Goal: Information Seeking & Learning: Learn about a topic

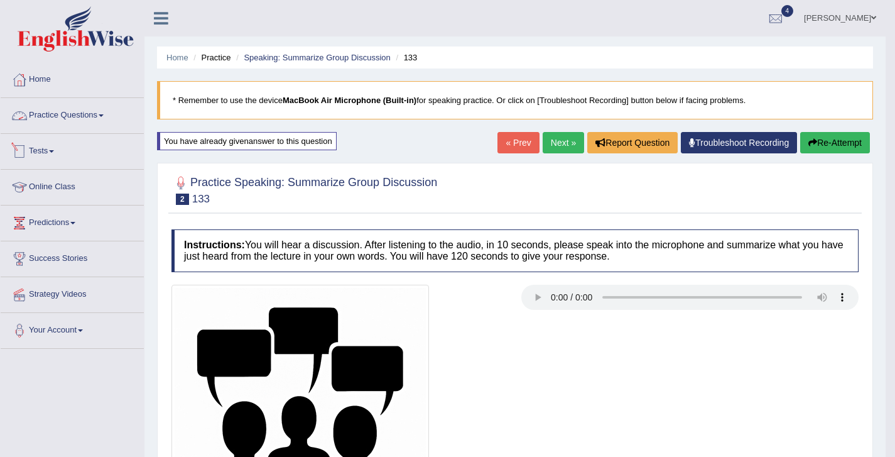
click at [94, 107] on link "Practice Questions" at bounding box center [72, 113] width 143 height 31
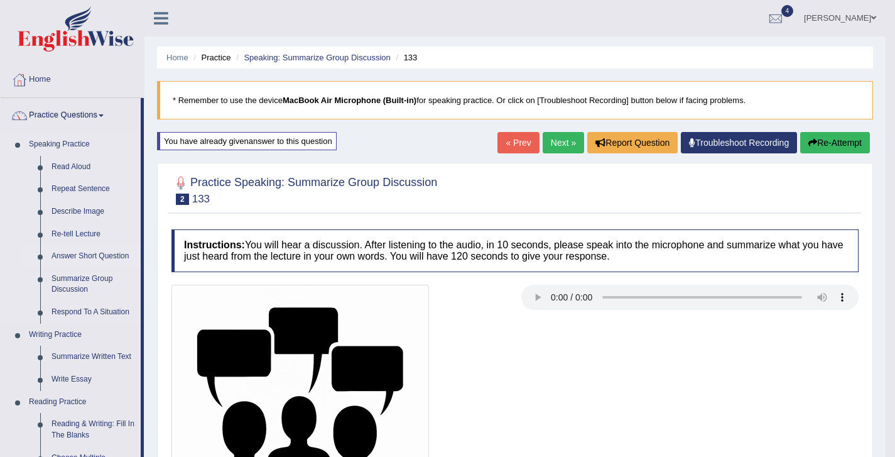
click at [97, 254] on link "Answer Short Question" at bounding box center [93, 256] width 95 height 23
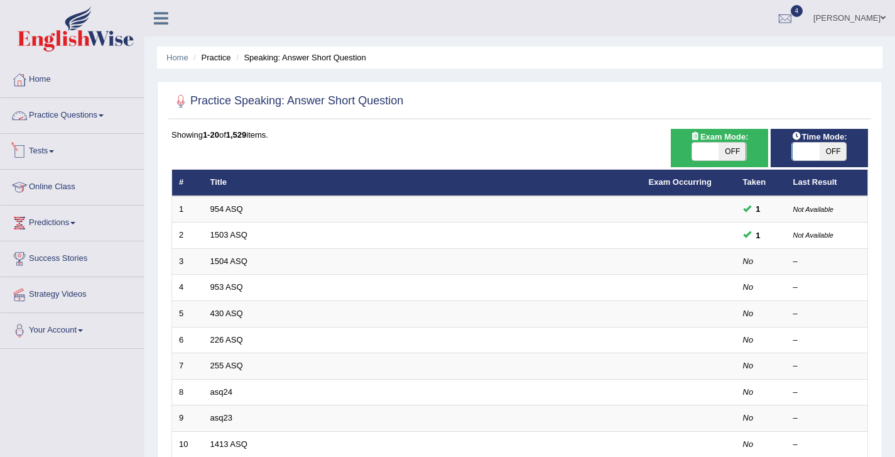
click at [54, 151] on span at bounding box center [51, 151] width 5 height 3
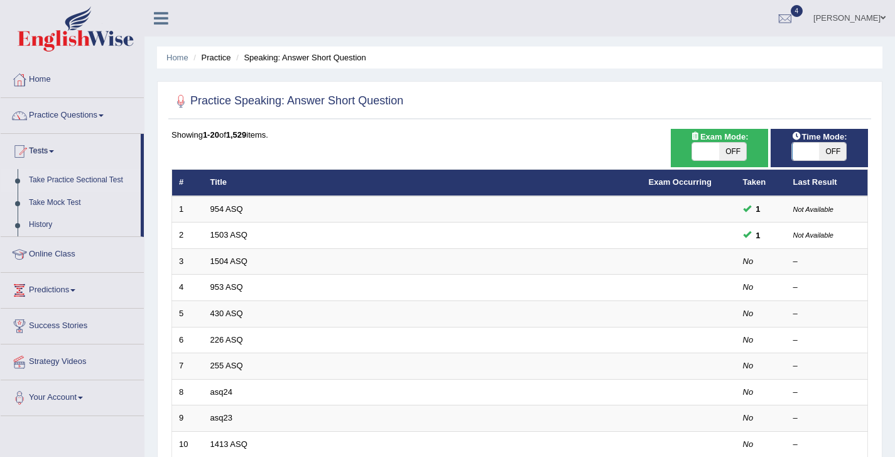
click at [56, 180] on link "Take Practice Sectional Test" at bounding box center [81, 180] width 117 height 23
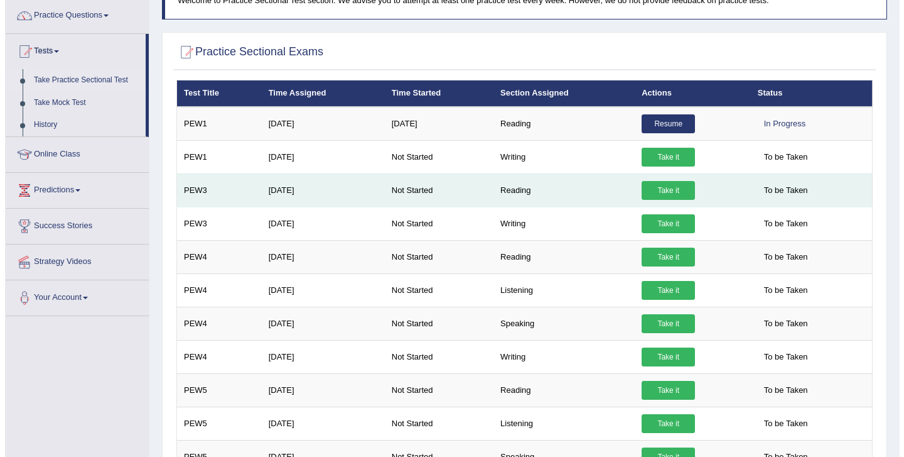
scroll to position [101, 0]
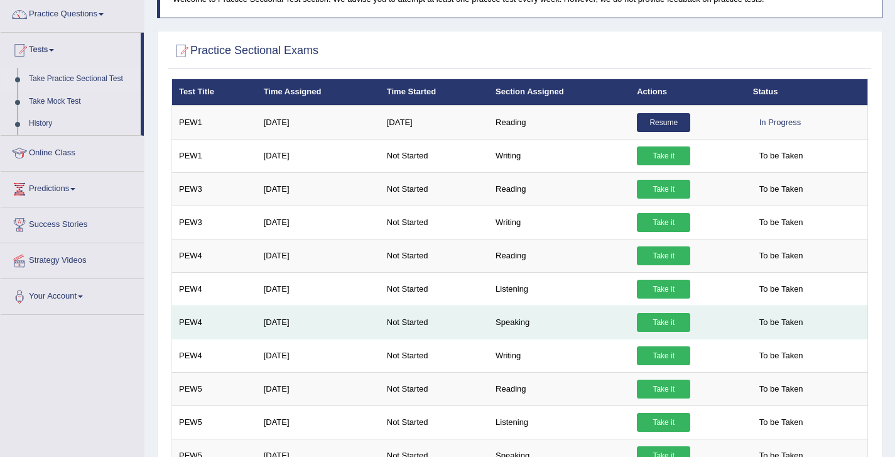
click at [664, 323] on link "Take it" at bounding box center [663, 322] width 53 height 19
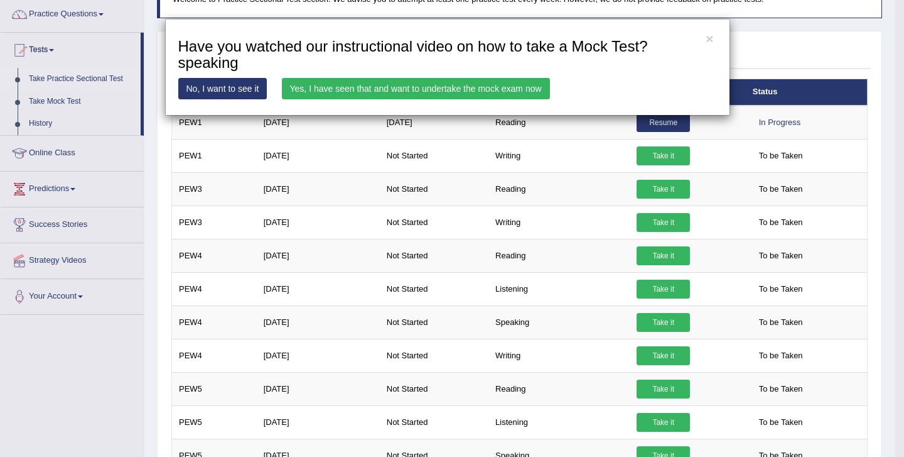
click at [450, 84] on link "Yes, I have seen that and want to undertake the mock exam now" at bounding box center [416, 88] width 268 height 21
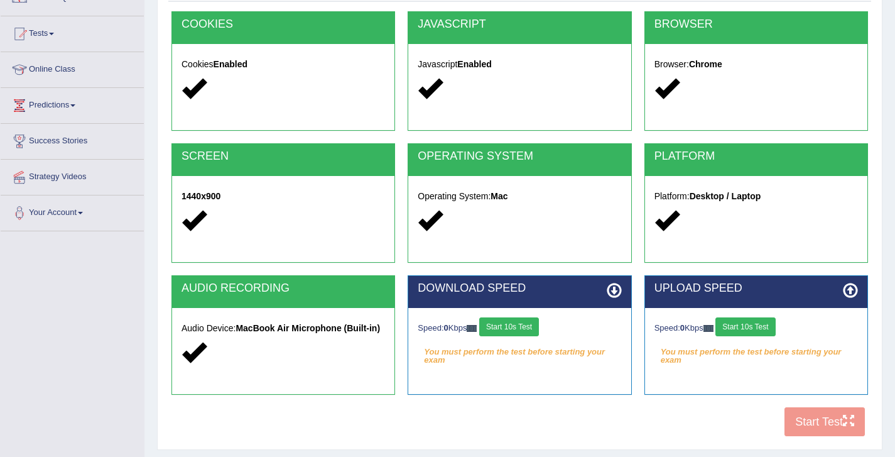
scroll to position [203, 0]
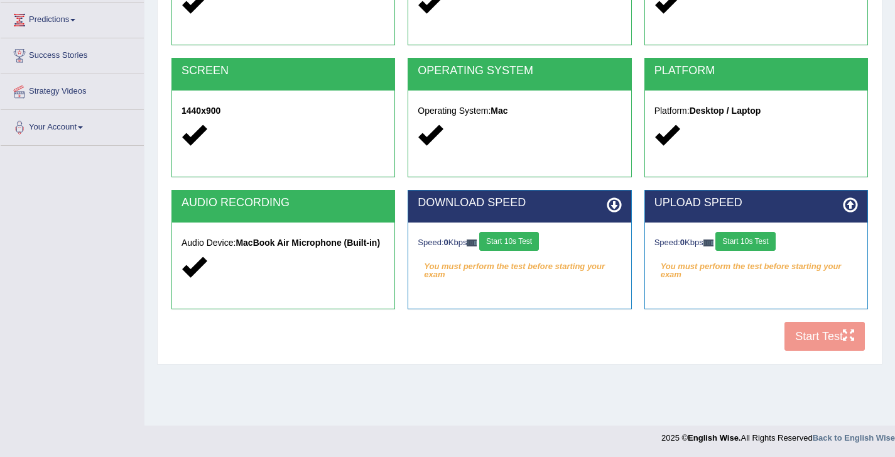
click at [537, 240] on button "Start 10s Test" at bounding box center [509, 241] width 60 height 19
click at [763, 244] on button "Start 10s Test" at bounding box center [745, 241] width 60 height 19
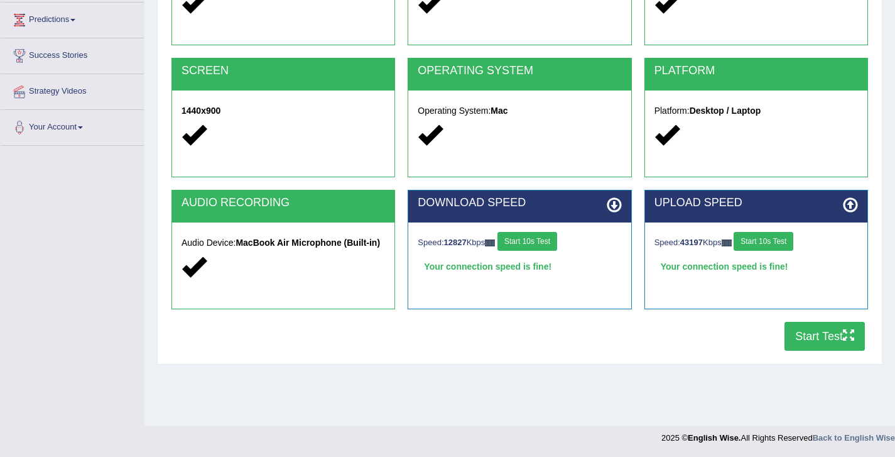
click at [817, 340] on button "Start Test" at bounding box center [825, 336] width 80 height 29
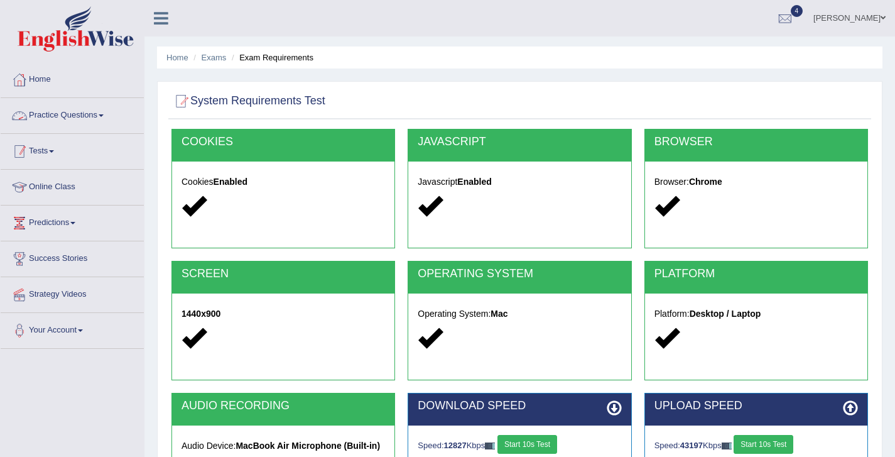
click at [53, 154] on link "Tests" at bounding box center [72, 149] width 143 height 31
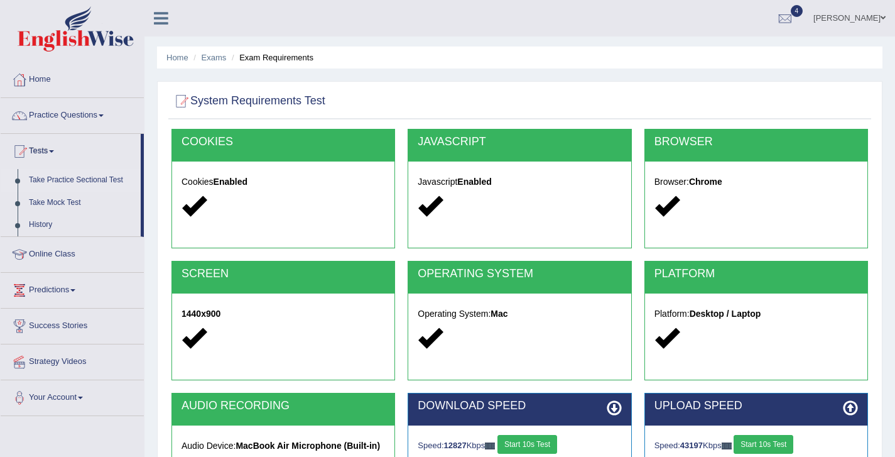
click at [56, 178] on link "Take Practice Sectional Test" at bounding box center [81, 180] width 117 height 23
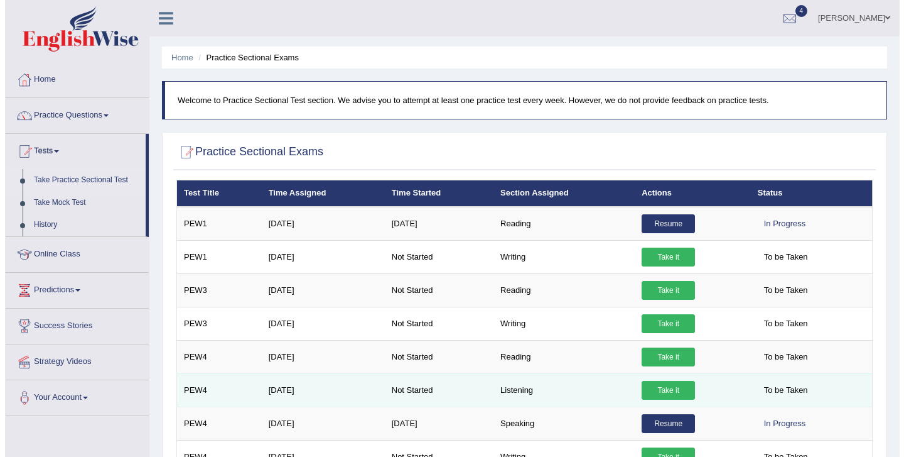
scroll to position [23, 0]
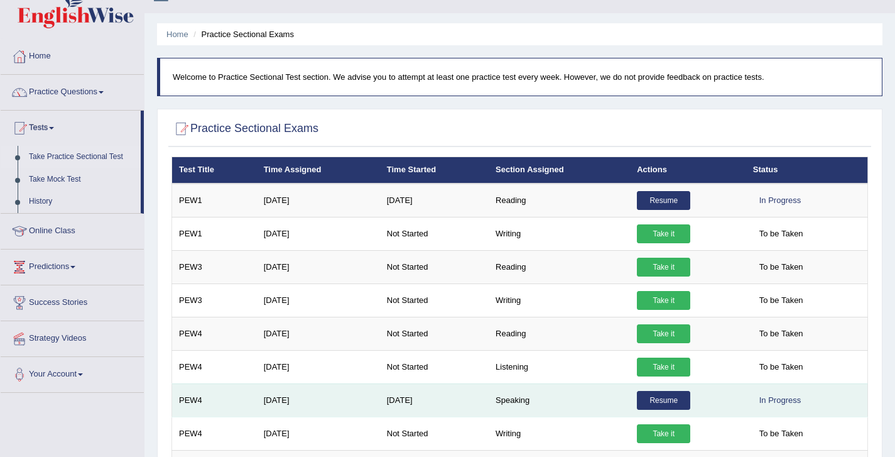
click at [658, 399] on link "Resume" at bounding box center [663, 400] width 53 height 19
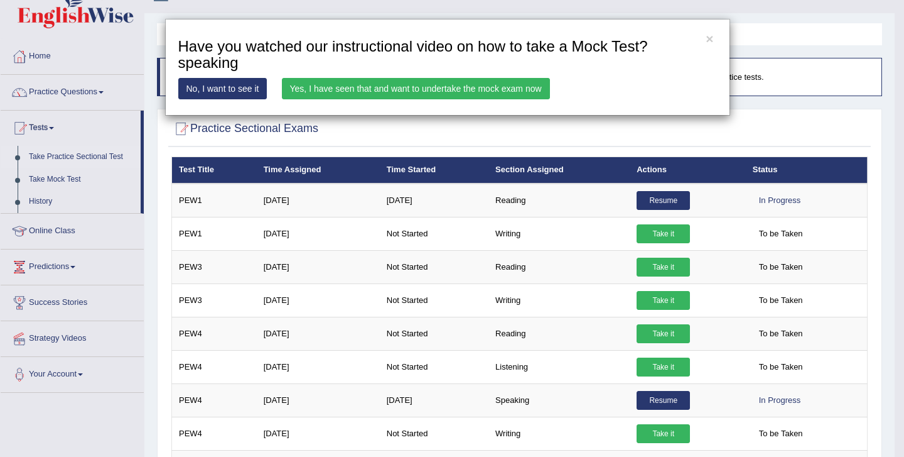
click at [445, 85] on link "Yes, I have seen that and want to undertake the mock exam now" at bounding box center [416, 88] width 268 height 21
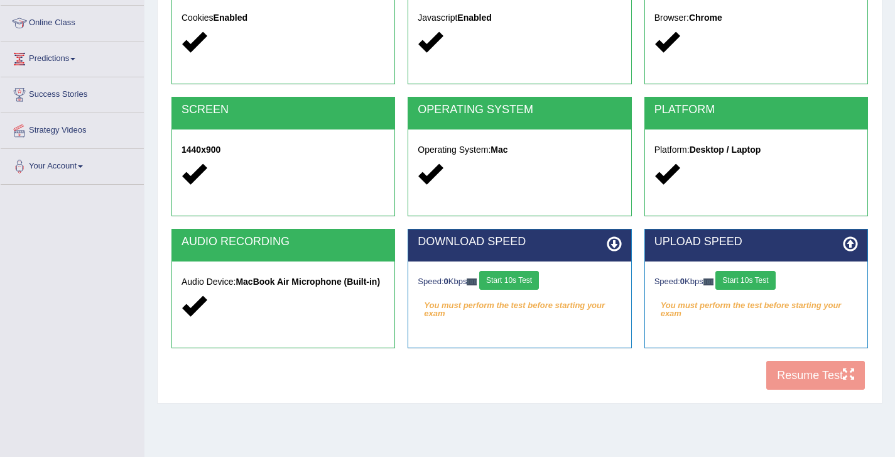
scroll to position [166, 0]
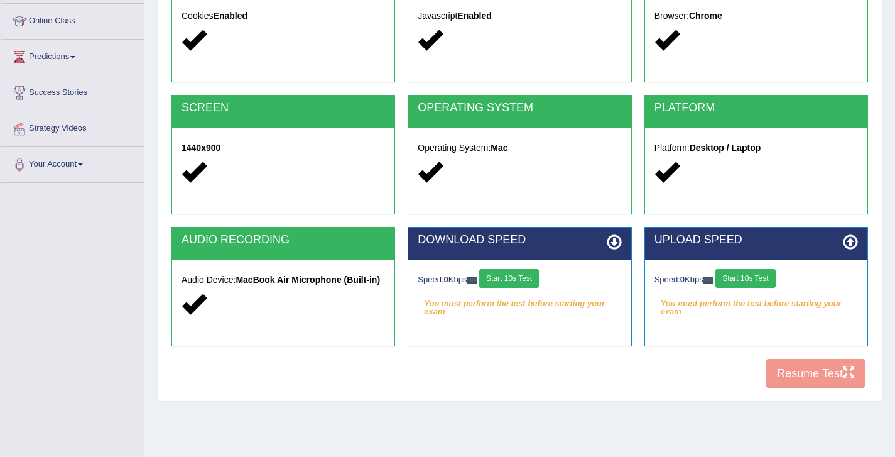
click at [522, 280] on button "Start 10s Test" at bounding box center [509, 278] width 60 height 19
click at [739, 273] on button "Start 10s Test" at bounding box center [745, 278] width 60 height 19
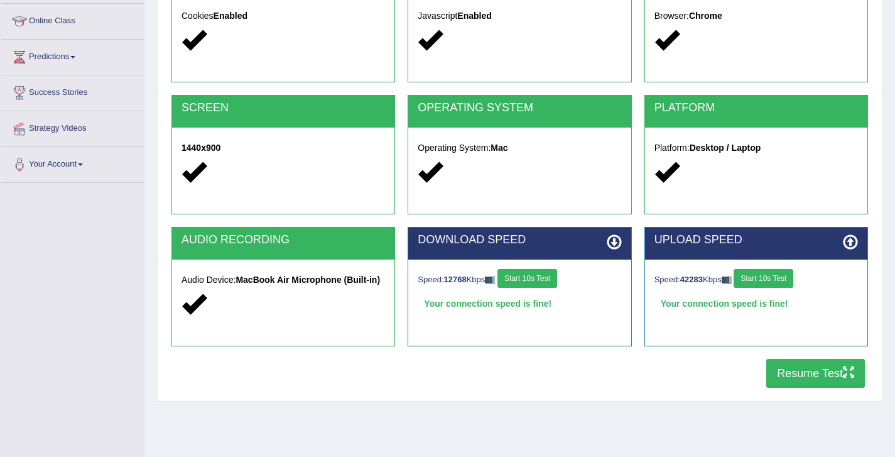
click at [828, 367] on button "Resume Test" at bounding box center [815, 373] width 99 height 29
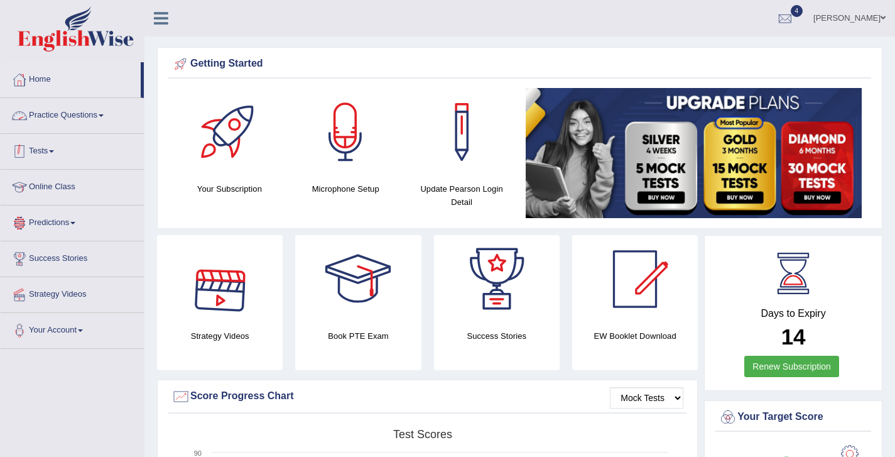
click at [41, 140] on link "Tests" at bounding box center [72, 149] width 143 height 31
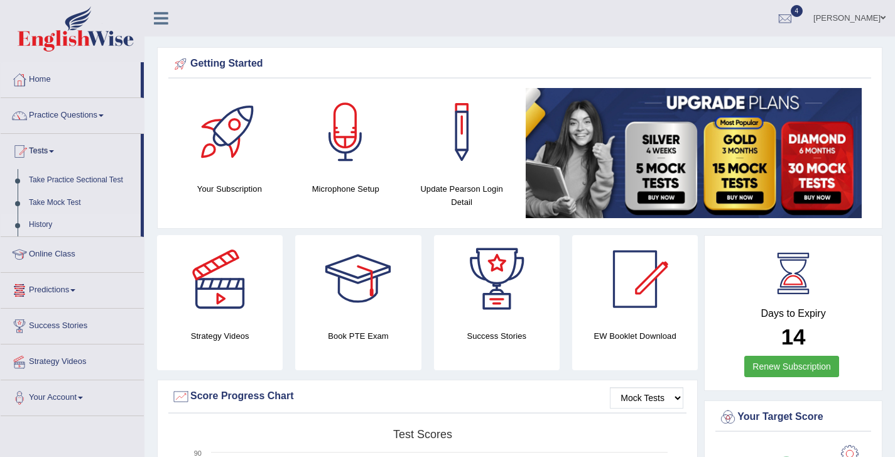
click at [42, 226] on link "History" at bounding box center [81, 225] width 117 height 23
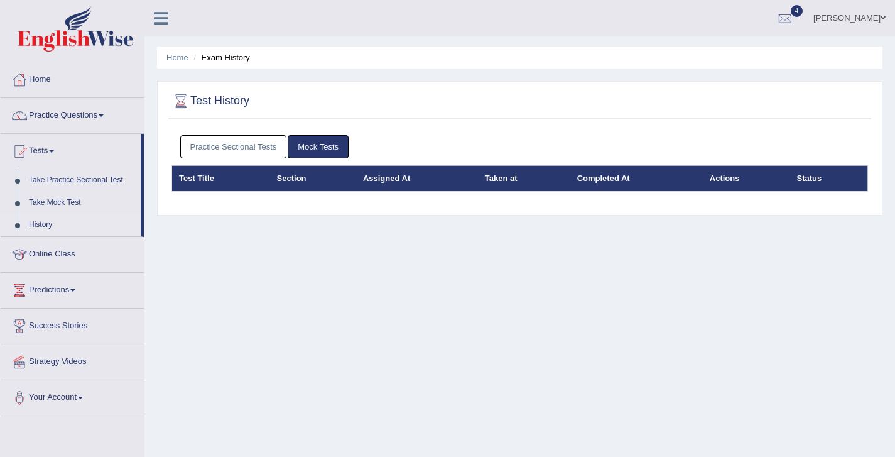
click at [247, 145] on link "Practice Sectional Tests" at bounding box center [233, 146] width 107 height 23
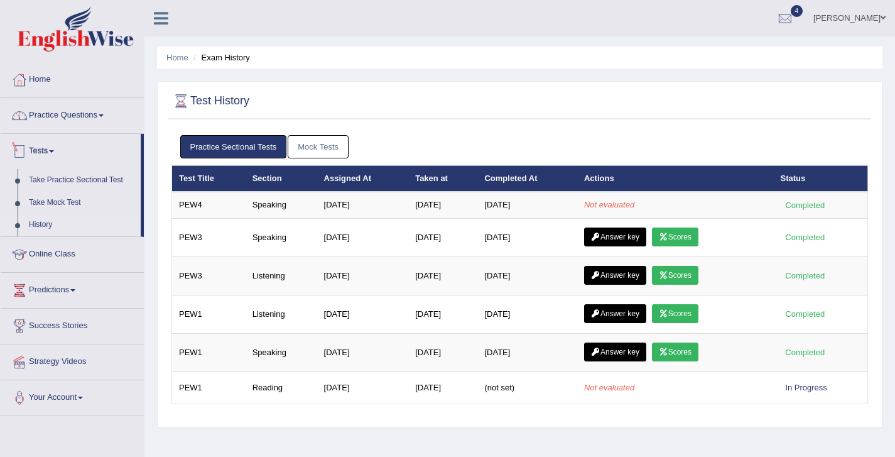
click at [82, 107] on link "Practice Questions" at bounding box center [72, 113] width 143 height 31
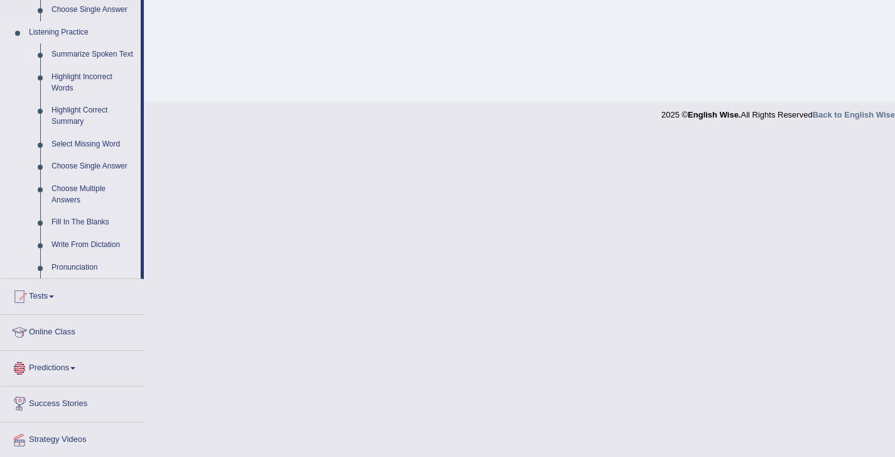
scroll to position [500, 0]
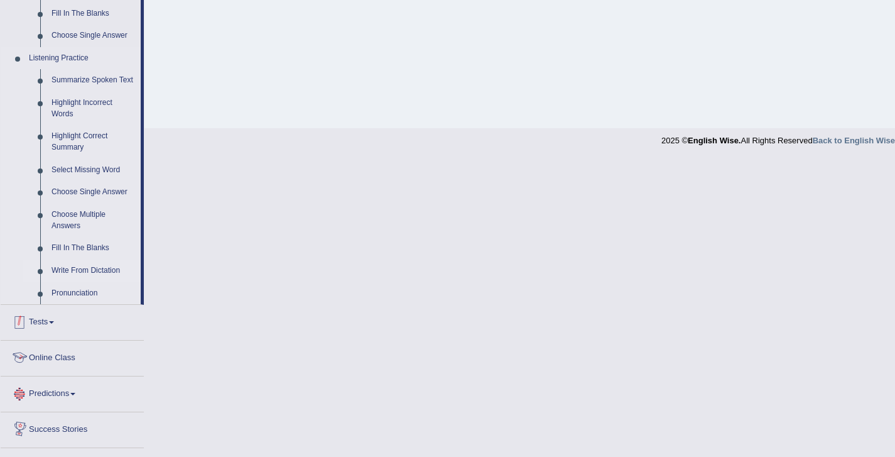
click at [84, 278] on link "Write From Dictation" at bounding box center [93, 270] width 95 height 23
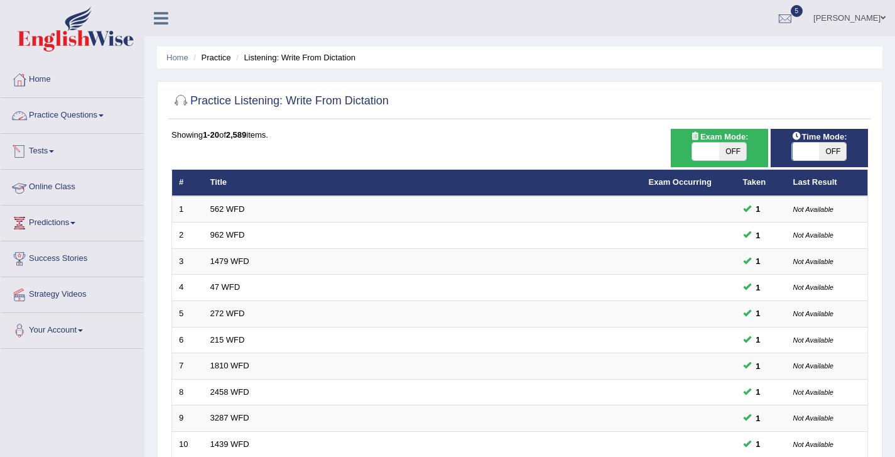
click at [49, 146] on link "Tests" at bounding box center [72, 149] width 143 height 31
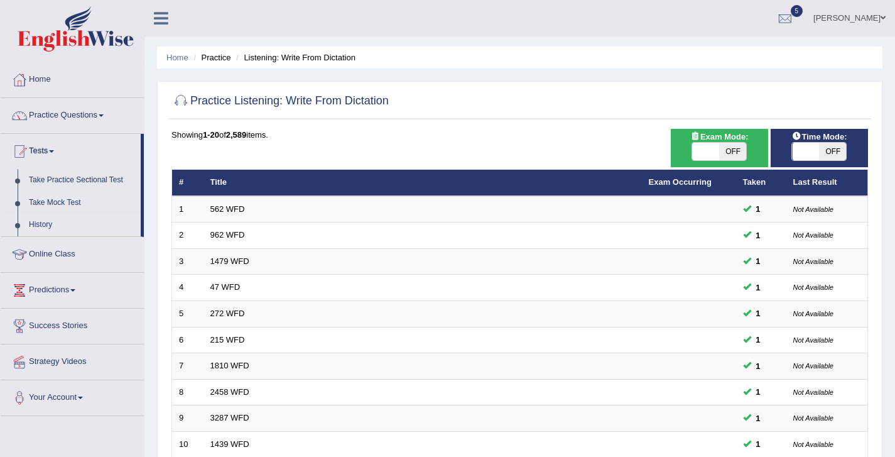
click at [44, 225] on link "History" at bounding box center [81, 225] width 117 height 23
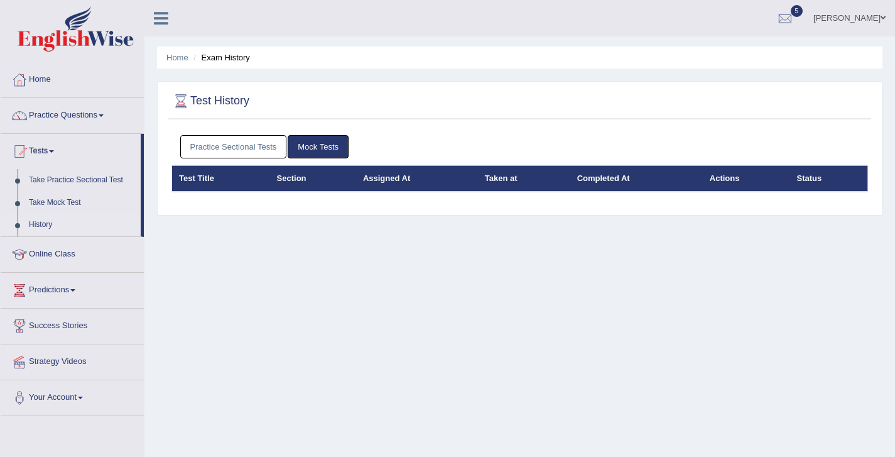
click at [228, 156] on link "Practice Sectional Tests" at bounding box center [233, 146] width 107 height 23
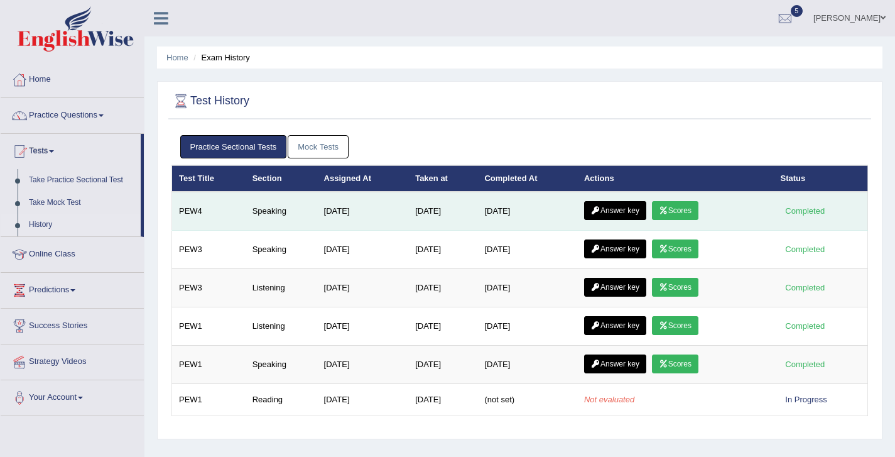
click at [689, 209] on link "Scores" at bounding box center [675, 210] width 46 height 19
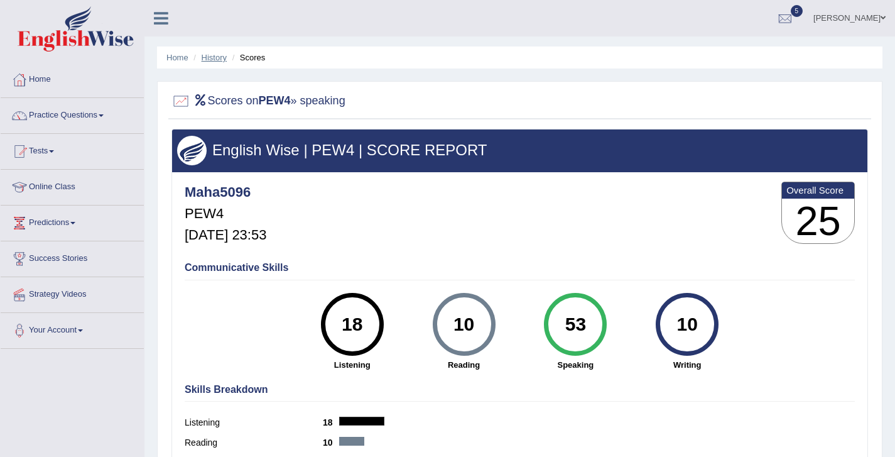
click at [221, 59] on link "History" at bounding box center [214, 57] width 25 height 9
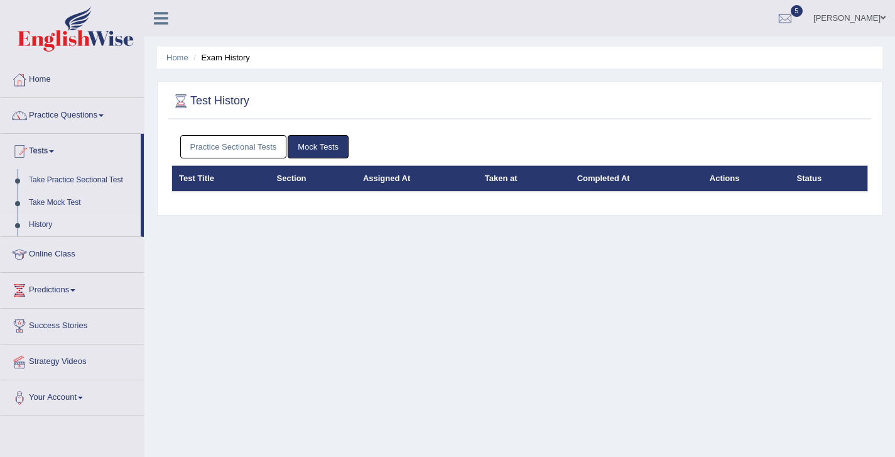
click at [257, 149] on link "Practice Sectional Tests" at bounding box center [233, 146] width 107 height 23
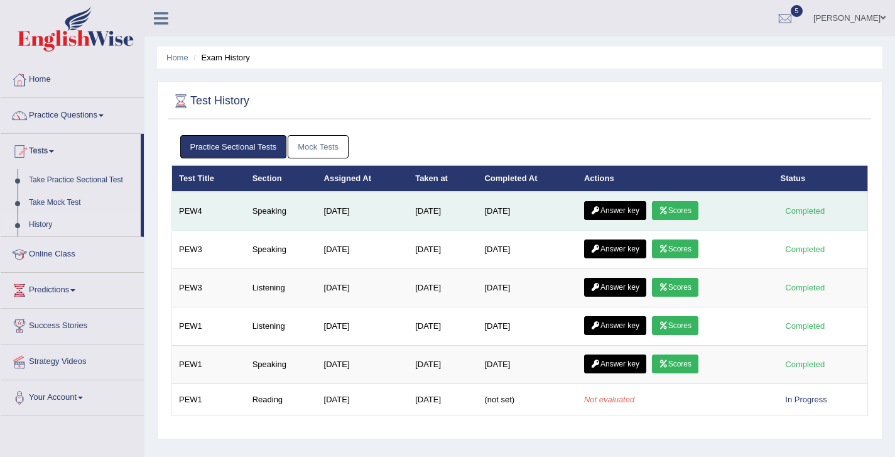
click at [635, 210] on link "Answer key" at bounding box center [615, 210] width 62 height 19
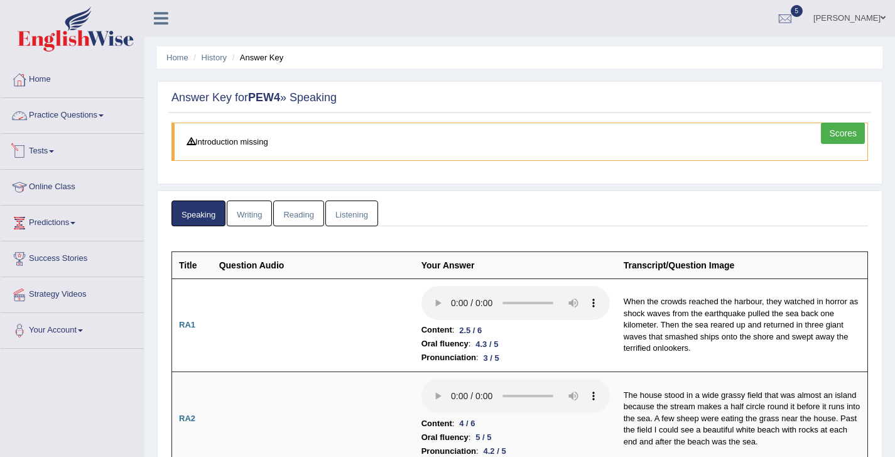
click at [50, 149] on link "Tests" at bounding box center [72, 149] width 143 height 31
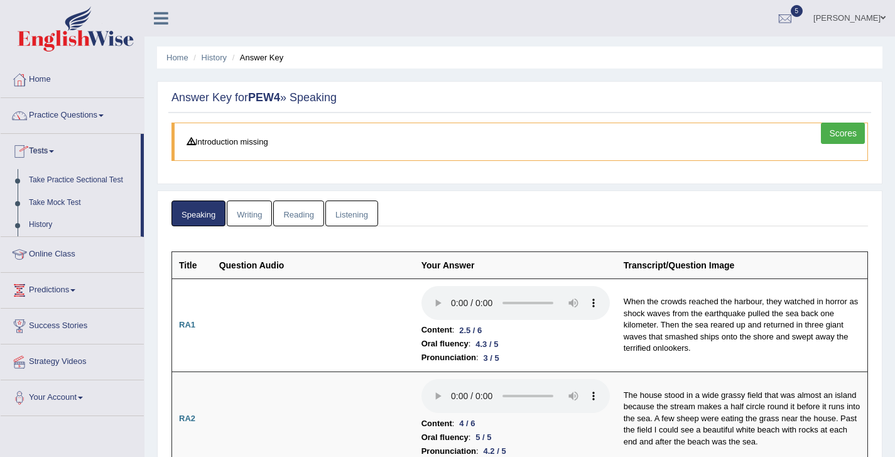
click at [65, 114] on link "Practice Questions" at bounding box center [72, 113] width 143 height 31
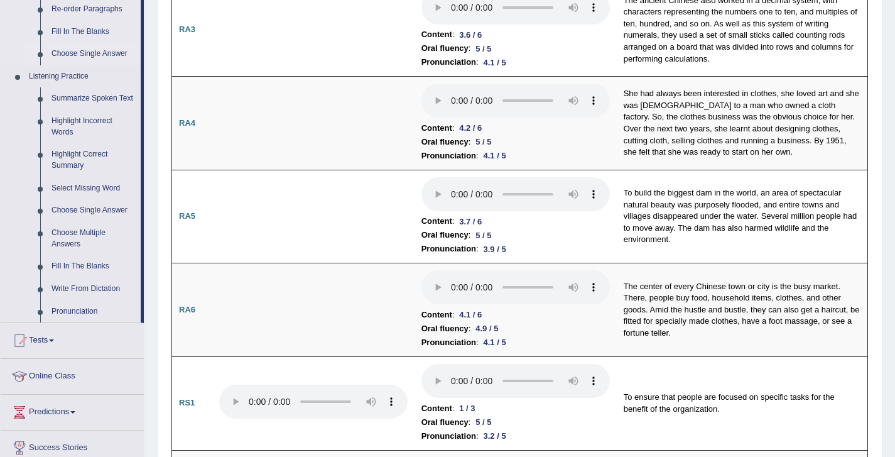
scroll to position [487, 0]
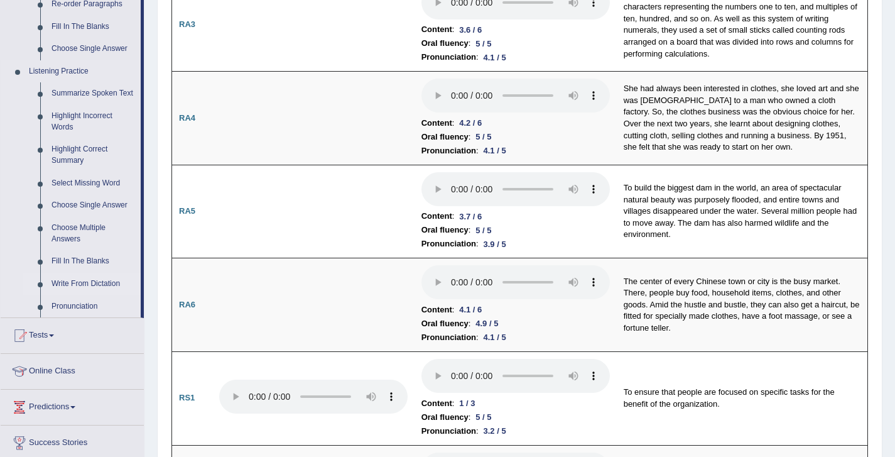
click at [68, 291] on link "Write From Dictation" at bounding box center [93, 284] width 95 height 23
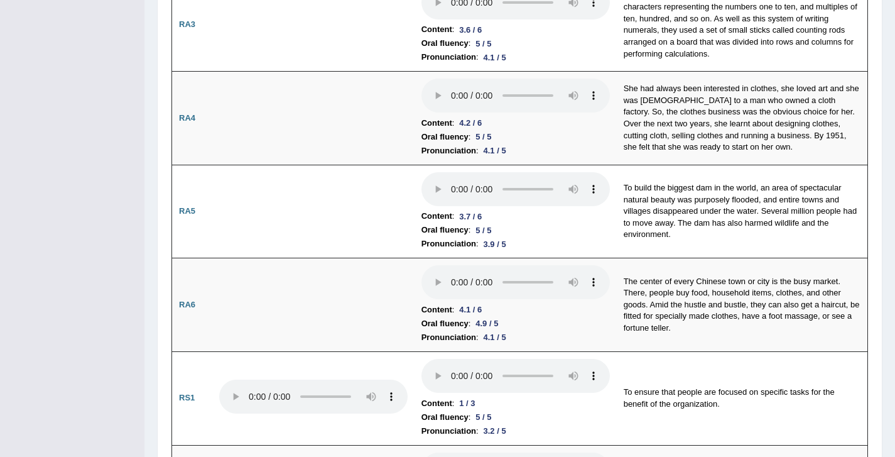
scroll to position [197, 0]
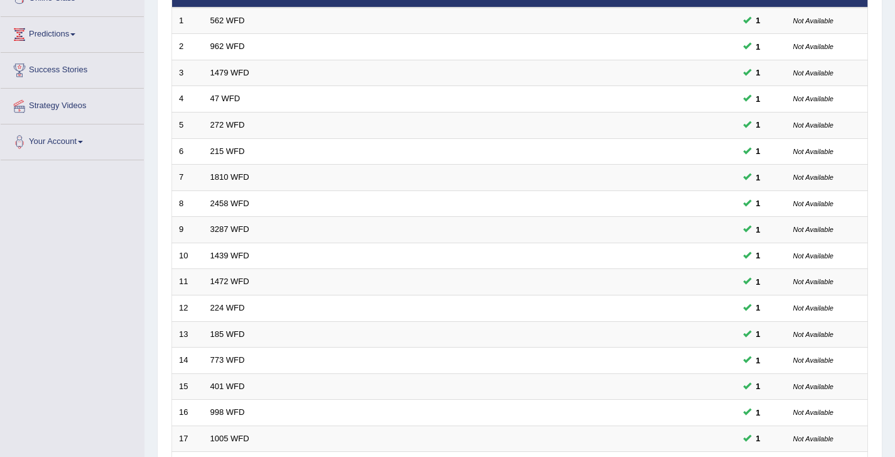
scroll to position [375, 0]
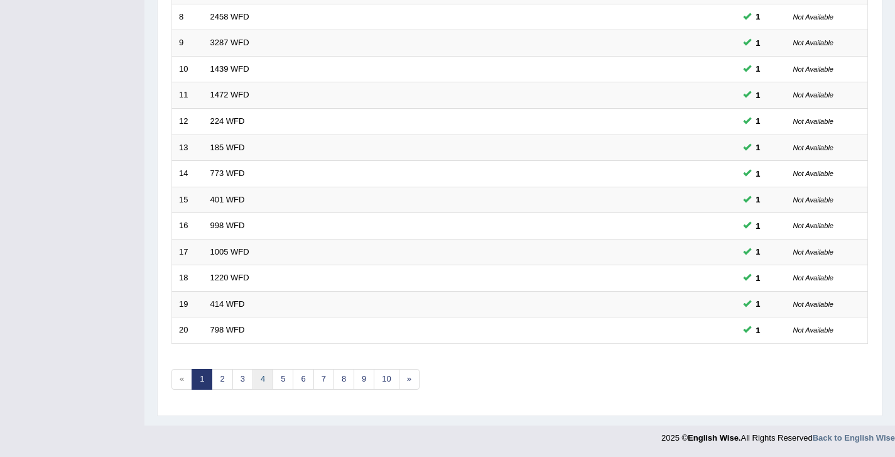
click at [269, 374] on link "4" at bounding box center [263, 379] width 21 height 21
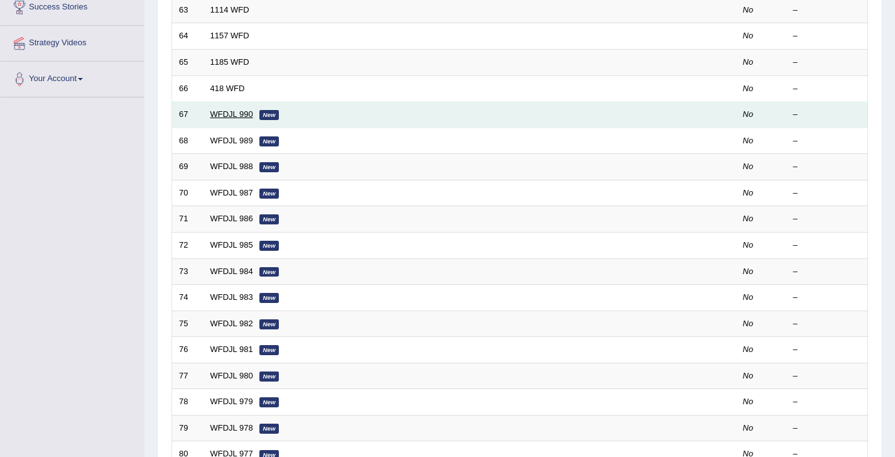
scroll to position [240, 0]
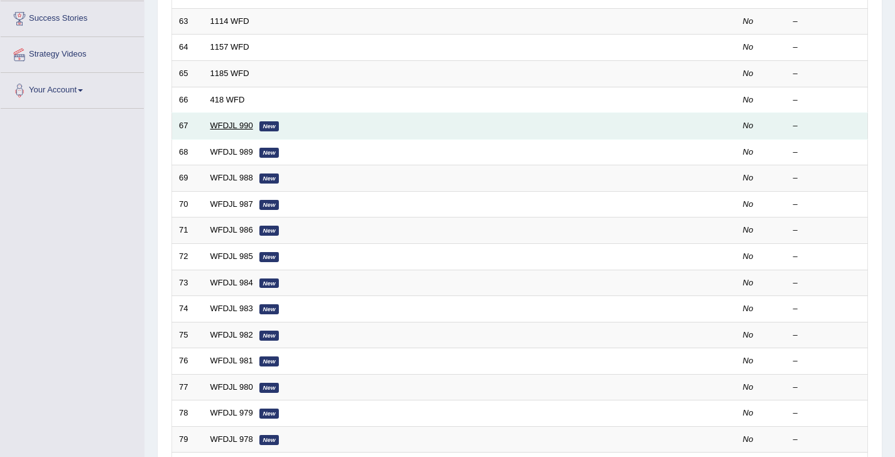
click at [222, 126] on link "WFDJL 990" at bounding box center [231, 125] width 43 height 9
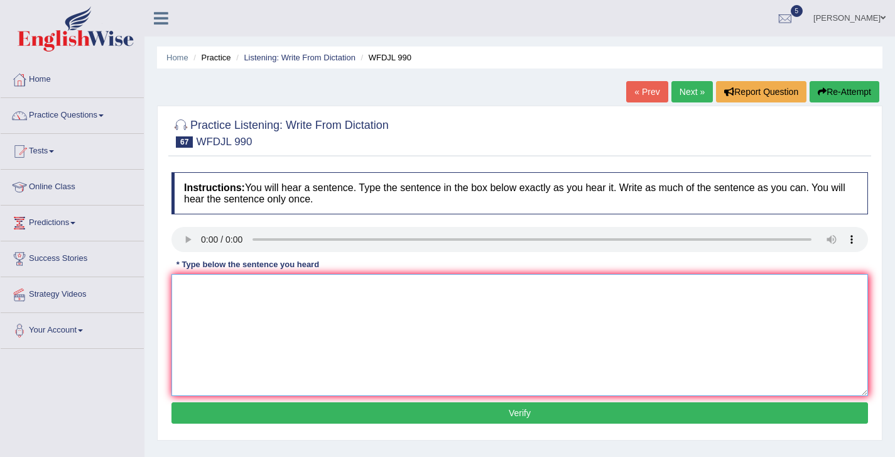
click at [266, 330] on textarea at bounding box center [519, 335] width 697 height 122
click at [207, 285] on textarea at bounding box center [519, 335] width 697 height 122
drag, startPoint x: 184, startPoint y: 291, endPoint x: 175, endPoint y: 289, distance: 9.0
click at [175, 289] on textarea "going to other country to. study is at of our schol p[rogram" at bounding box center [519, 335] width 697 height 122
click at [286, 290] on textarea "Going to other country to. study is at of our schol p[rogram" at bounding box center [519, 335] width 697 height 122
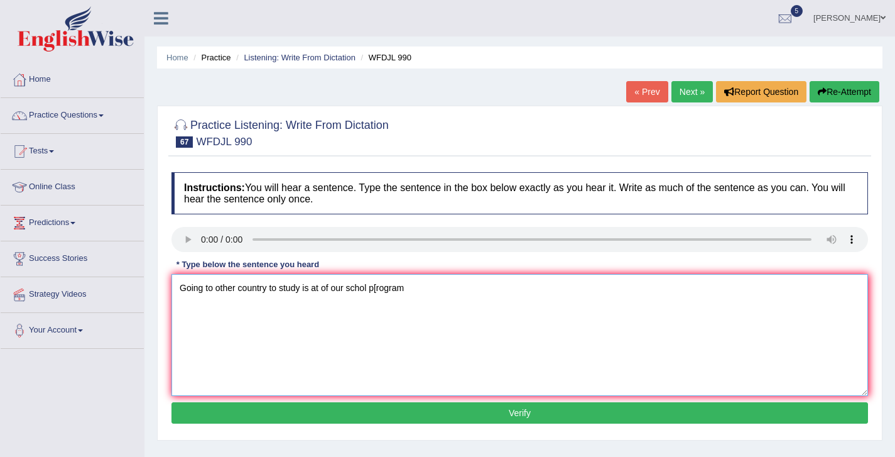
drag, startPoint x: 322, startPoint y: 291, endPoint x: 315, endPoint y: 291, distance: 7.5
click at [315, 291] on textarea "Going to other country to study is at of our schol p[rogram" at bounding box center [519, 335] width 697 height 122
click at [376, 290] on textarea "Going to other country to study is part of our schol p[rogram" at bounding box center [519, 335] width 697 height 122
click at [395, 292] on textarea "Going to other country to study is part of our school p[rogram" at bounding box center [519, 335] width 697 height 122
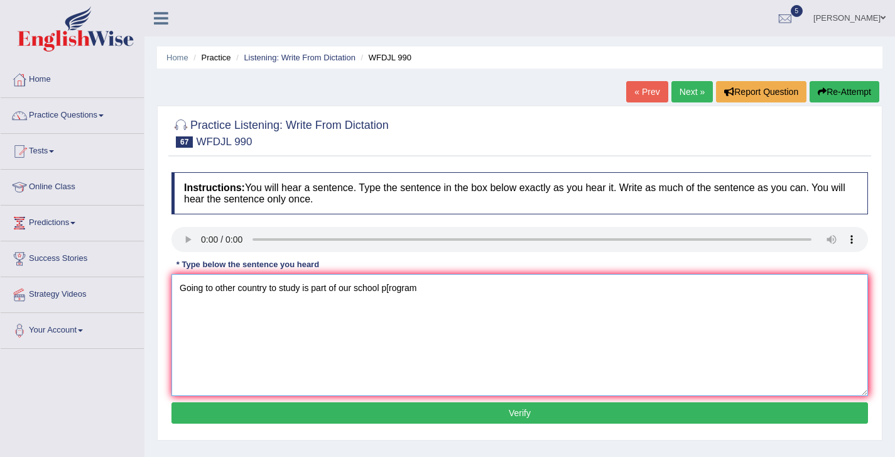
click at [395, 292] on textarea "Going to other country to study is part of our school p[rogram" at bounding box center [519, 335] width 697 height 122
type textarea "Going to other country to study is part of our school program."
click at [499, 409] on button "Verify" at bounding box center [519, 412] width 697 height 21
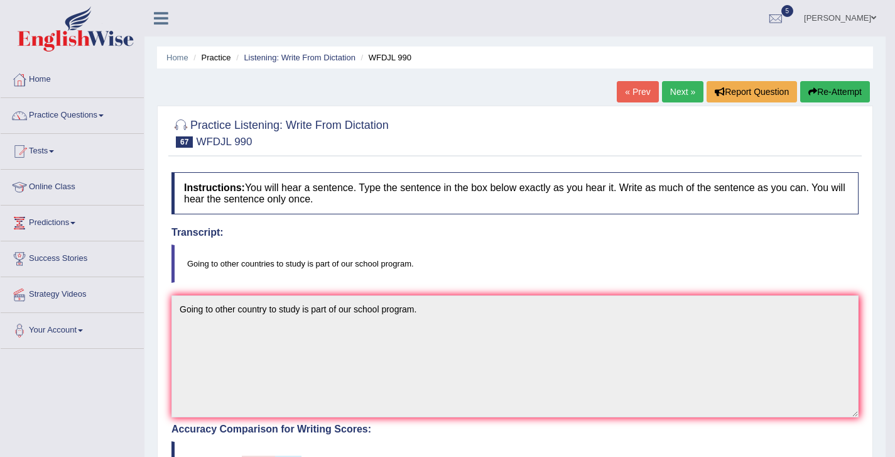
click at [659, 102] on div "« Prev Next » Report Question Re-Attempt" at bounding box center [745, 93] width 256 height 24
click at [671, 94] on link "Next »" at bounding box center [682, 91] width 41 height 21
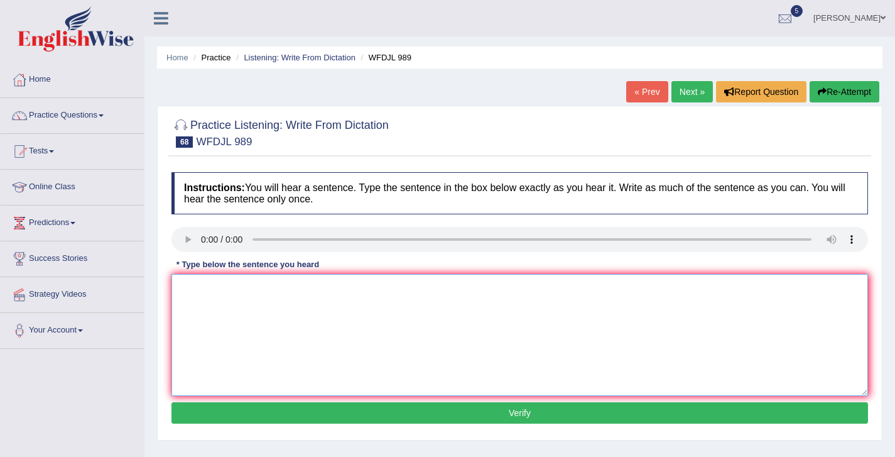
click at [403, 328] on textarea at bounding box center [519, 335] width 697 height 122
click at [190, 286] on textarea at bounding box center [519, 335] width 697 height 122
click at [185, 288] on textarea "people tru to make big status a long time a go." at bounding box center [519, 335] width 697 height 122
click at [219, 288] on textarea "People tru to make big status a long time a go." at bounding box center [519, 335] width 697 height 122
click at [260, 291] on textarea "People try to make big status a long time a go." at bounding box center [519, 335] width 697 height 122
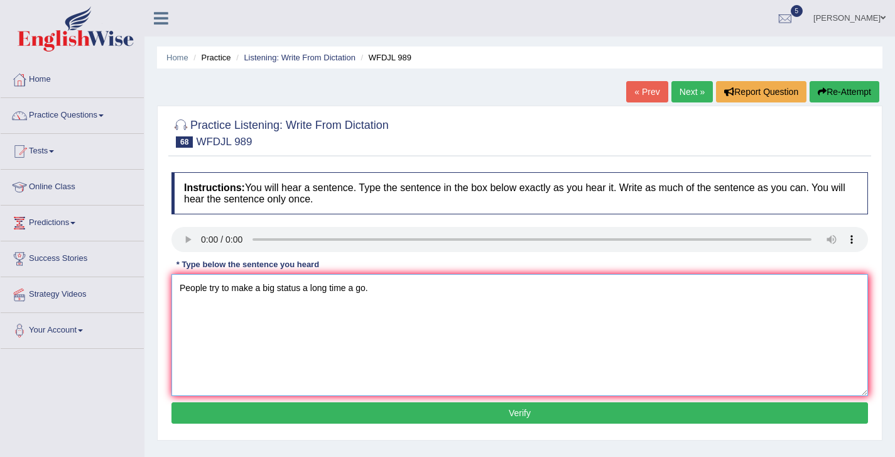
click at [361, 290] on textarea "People try to make a big status a long time a go." at bounding box center [519, 335] width 697 height 122
click at [210, 288] on textarea "People try to make a big status a long time ago." at bounding box center [519, 335] width 697 height 122
click at [315, 287] on textarea "People are try to make a big status a long time ago." at bounding box center [519, 335] width 697 height 122
click at [303, 287] on textarea "People are try to make a big status a long time ago." at bounding box center [519, 335] width 697 height 122
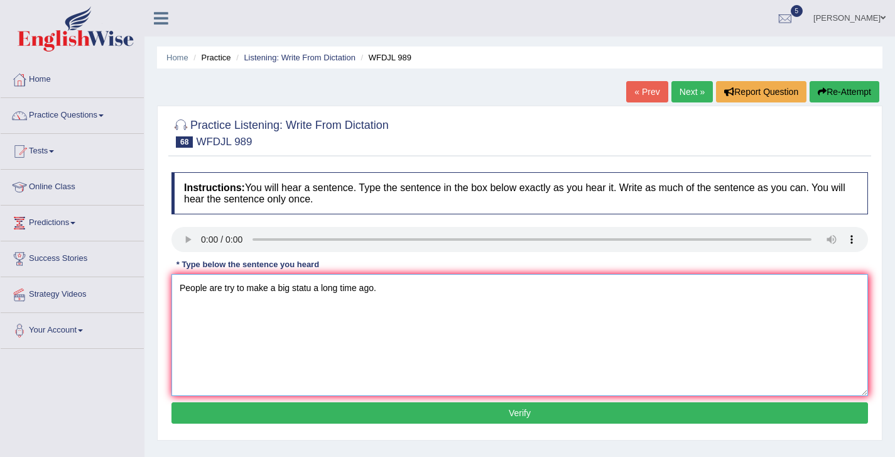
type textarea "People are try to make a big statu a long time ago."
click at [472, 416] on button "Verify" at bounding box center [519, 412] width 697 height 21
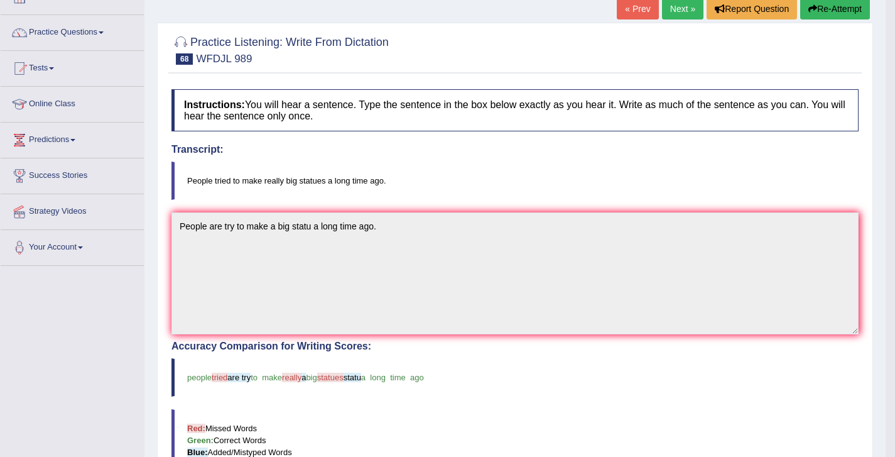
scroll to position [50, 0]
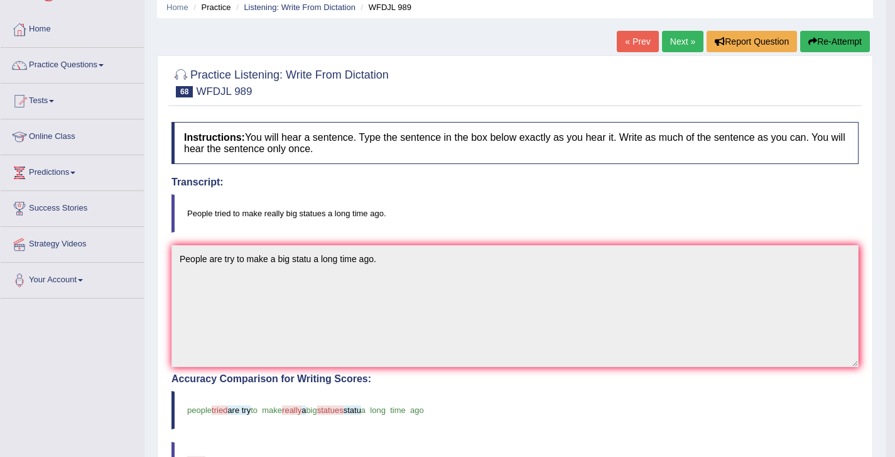
click at [674, 53] on div "« Prev Next » Report Question Re-Attempt" at bounding box center [745, 43] width 256 height 24
click at [673, 38] on link "Next »" at bounding box center [682, 41] width 41 height 21
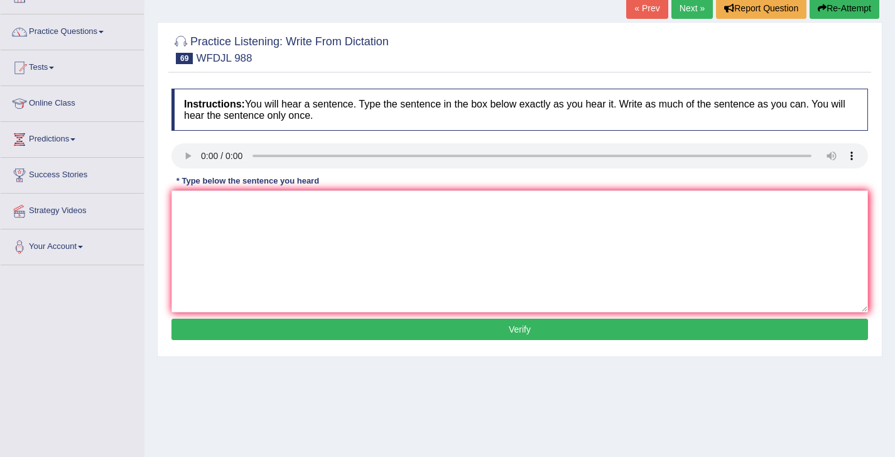
scroll to position [84, 0]
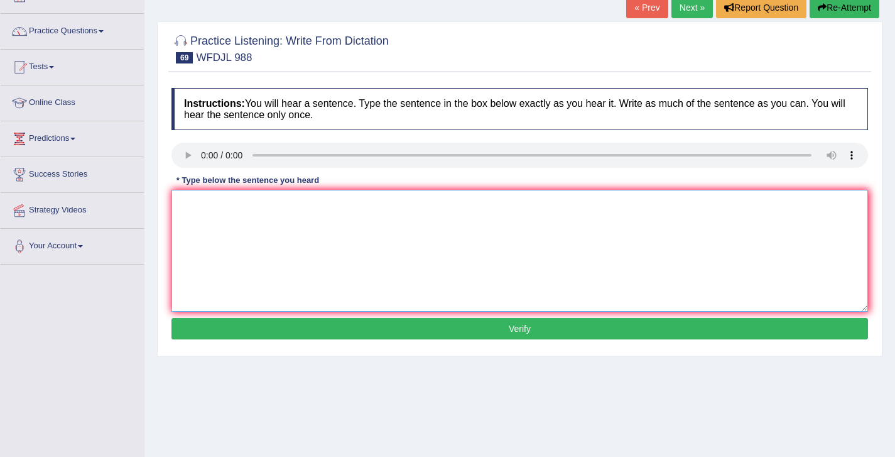
click at [242, 220] on textarea at bounding box center [519, 251] width 697 height 122
click at [183, 204] on textarea "[lans are keep gong as lond as they are live" at bounding box center [519, 251] width 697 height 122
click at [183, 202] on textarea "[ans are keep gong as lond as they are live" at bounding box center [519, 251] width 697 height 122
click at [254, 206] on textarea "Craps are keep gong as lond as they are live" at bounding box center [519, 251] width 697 height 122
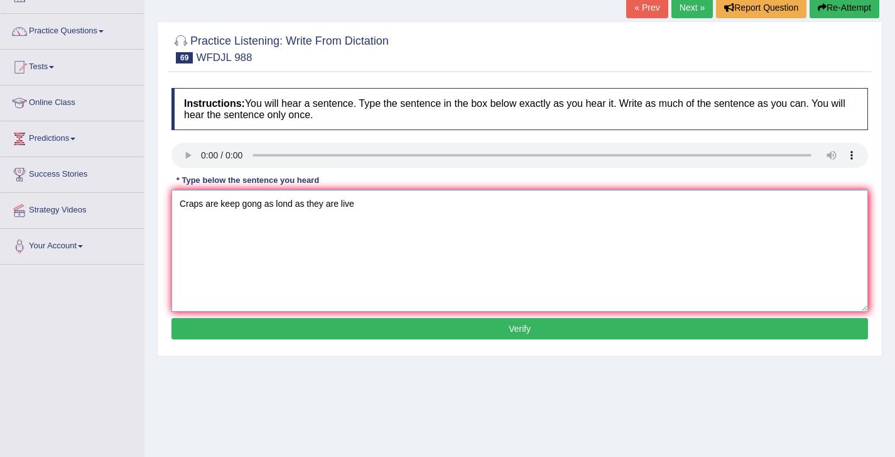
click at [254, 206] on textarea "Craps are keep gong as lond as they are live" at bounding box center [519, 251] width 697 height 122
click at [290, 205] on textarea "Craps are keep going as lond as they are live" at bounding box center [519, 251] width 697 height 122
click at [359, 202] on textarea "Craps are keep going as long as they are live" at bounding box center [519, 251] width 697 height 122
type textarea "Craps are keep going as long as they are live."
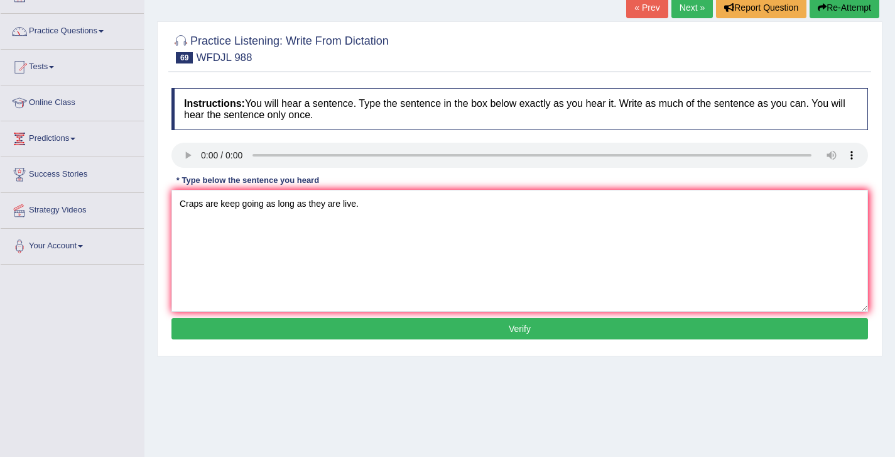
click at [465, 334] on button "Verify" at bounding box center [519, 328] width 697 height 21
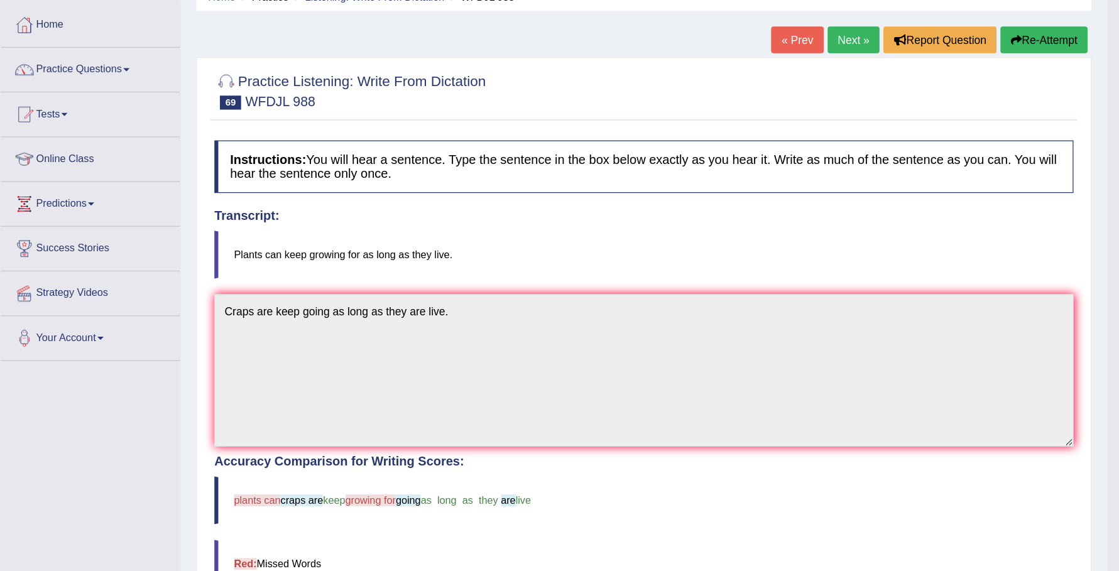
scroll to position [0, 0]
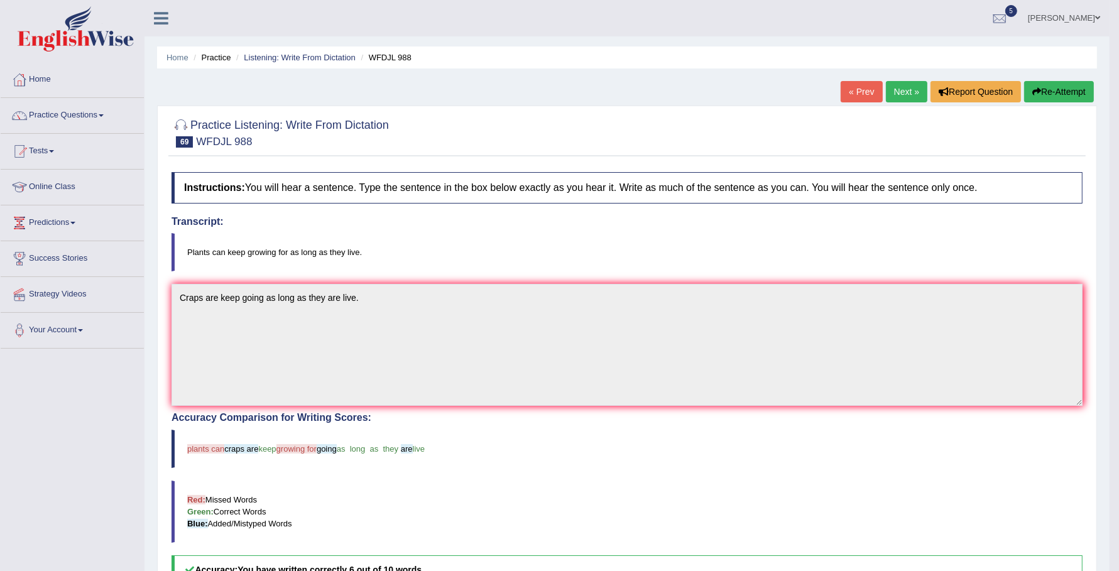
click at [893, 94] on link "Next »" at bounding box center [906, 91] width 41 height 21
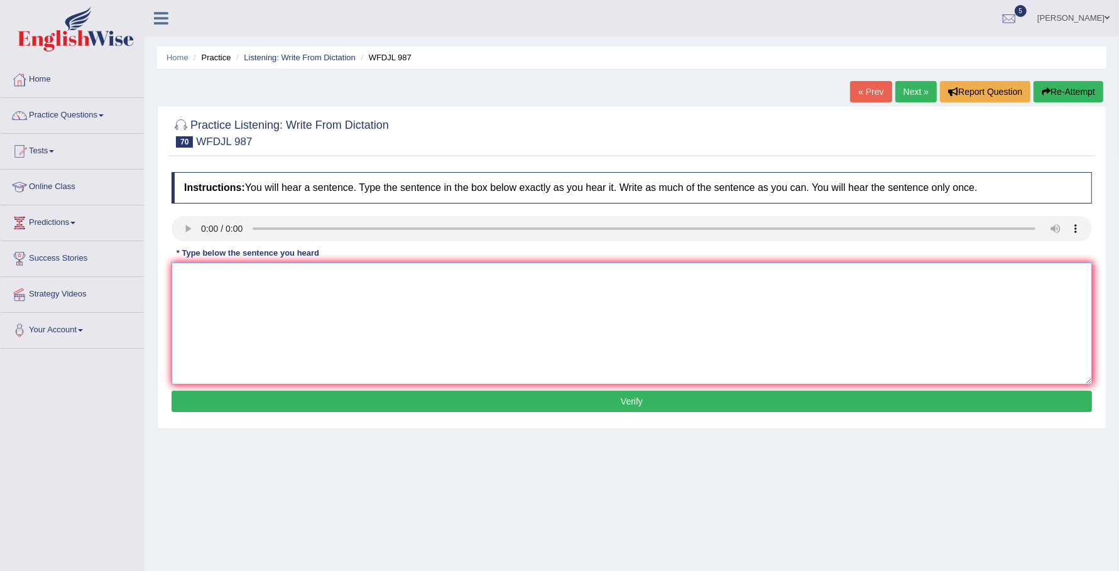
click at [476, 350] on textarea at bounding box center [631, 324] width 920 height 122
click at [215, 313] on textarea at bounding box center [631, 324] width 920 height 122
click at [186, 283] on textarea "car adviseor give stips on how to ger weel on job tops." at bounding box center [631, 324] width 920 height 122
click at [229, 271] on textarea "Career adviseor give stips on how to ger weel on job tops." at bounding box center [631, 324] width 920 height 122
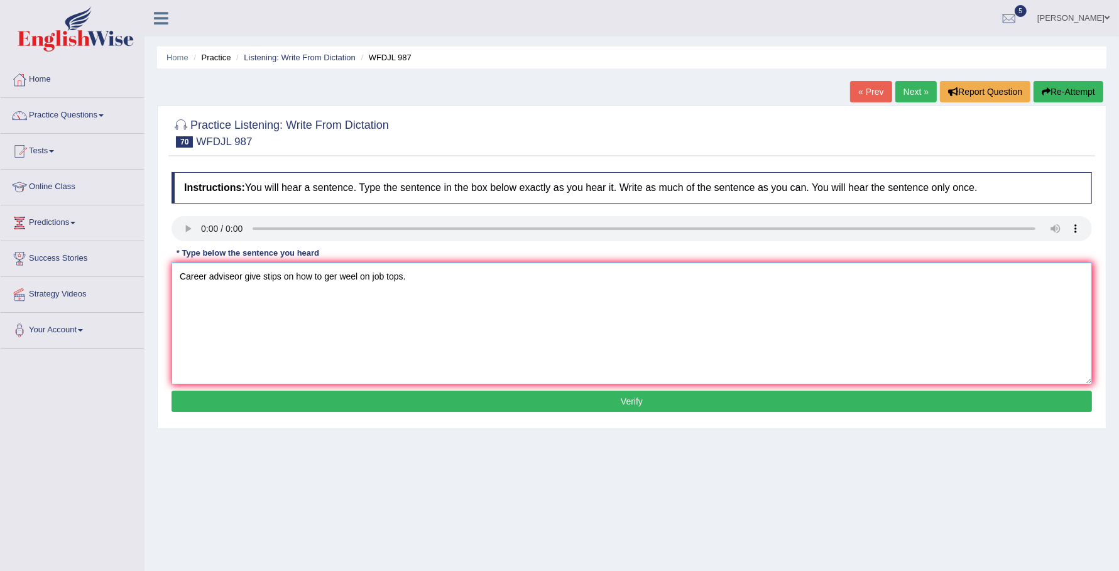
click at [229, 271] on textarea "Career adviseor give stips on how to ger weel on job tops." at bounding box center [631, 324] width 920 height 122
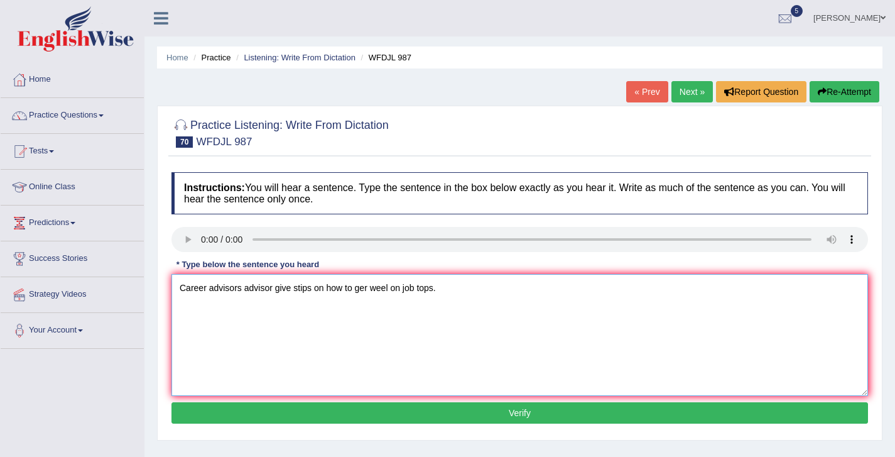
click at [300, 291] on textarea "Career advisors advisor give stips on how to ger weel on job tops." at bounding box center [519, 335] width 697 height 122
click at [325, 288] on textarea "Career advisors advisor give tips steeps steps on how to ger weel on job tops." at bounding box center [519, 335] width 697 height 122
click at [381, 293] on textarea "Career advisors advisor give tips steps on how to ger weel on job tops." at bounding box center [519, 335] width 697 height 122
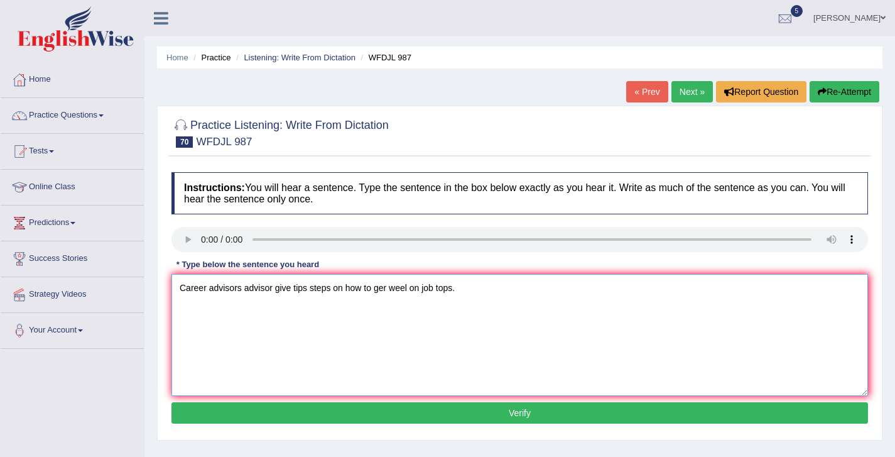
click at [381, 293] on textarea "Career advisors advisor give tips steps on how to ger weel on job tops." at bounding box center [519, 335] width 697 height 122
click at [411, 288] on textarea "Career advisors advisor give tips steps on how to great weel on job tops." at bounding box center [519, 335] width 697 height 122
type textarea "Career advisors advisor give tips steps on how to great well on job tops."
click at [509, 406] on button "Verify" at bounding box center [519, 412] width 697 height 21
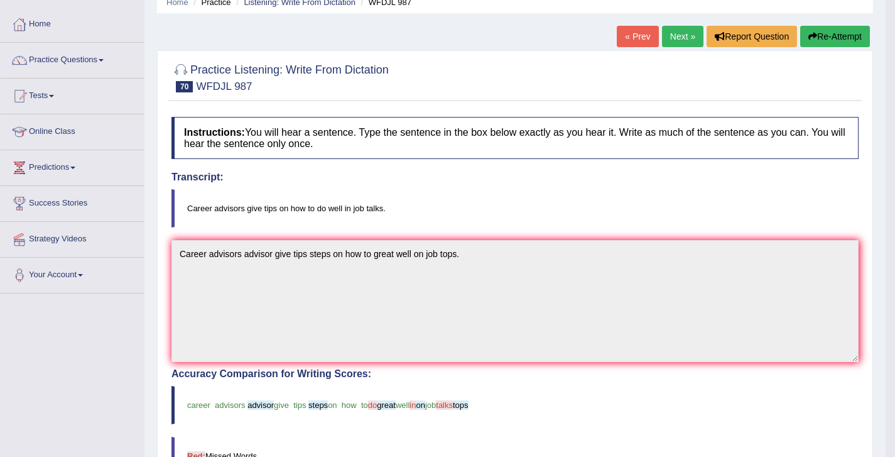
scroll to position [45, 0]
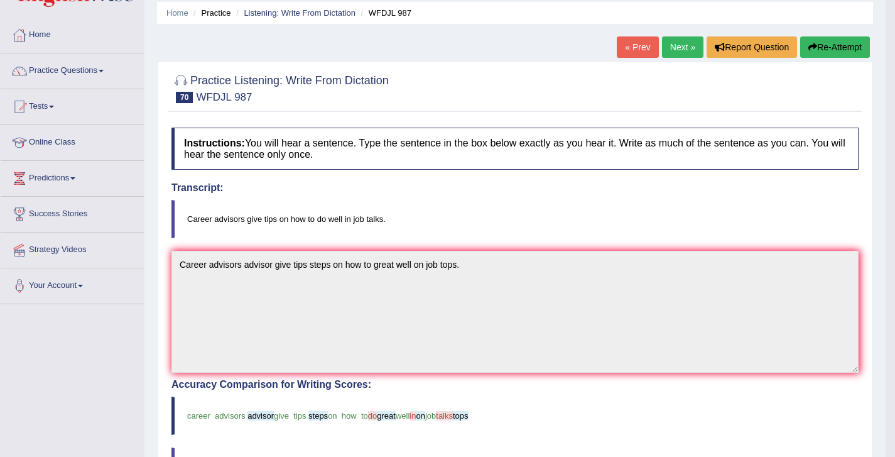
click at [663, 45] on link "Next »" at bounding box center [682, 46] width 41 height 21
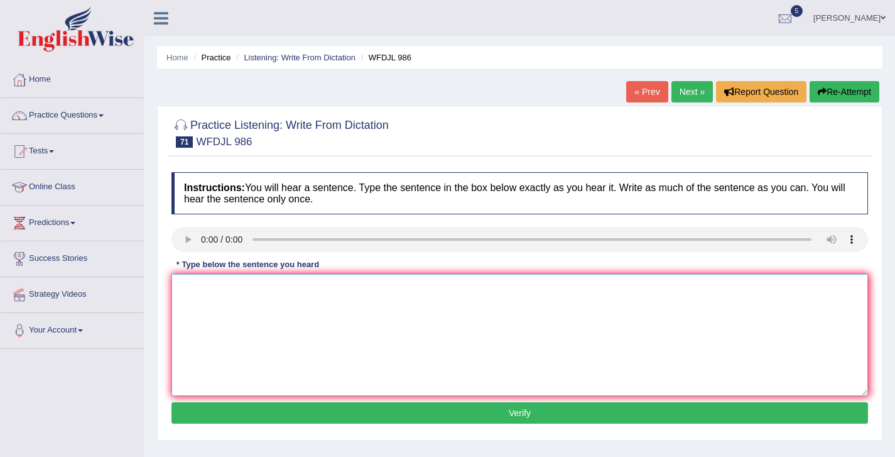
click at [192, 322] on textarea at bounding box center [519, 335] width 697 height 122
drag, startPoint x: 372, startPoint y: 292, endPoint x: 288, endPoint y: 285, distance: 83.8
click at [288, 286] on textarea "this study gives new ideas on howpeople think" at bounding box center [519, 335] width 697 height 122
click at [182, 286] on textarea "this study gives new ideas about what people think on takes" at bounding box center [519, 335] width 697 height 122
click at [425, 288] on textarea "This study gives new ideas about what people think on takes" at bounding box center [519, 335] width 697 height 122
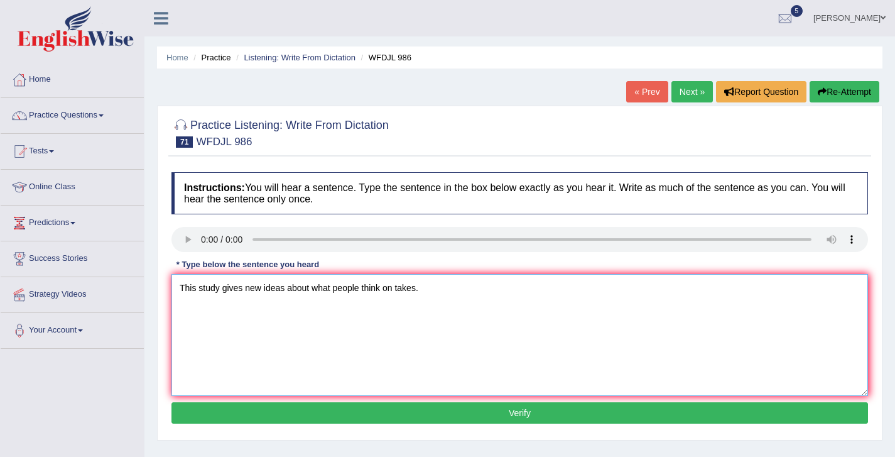
click at [538, 394] on textarea "This study gives new ideas about what people think on takes." at bounding box center [519, 335] width 697 height 122
type textarea "This study gives new ideas about what people think on takes."
click at [533, 407] on button "Verify" at bounding box center [519, 412] width 697 height 21
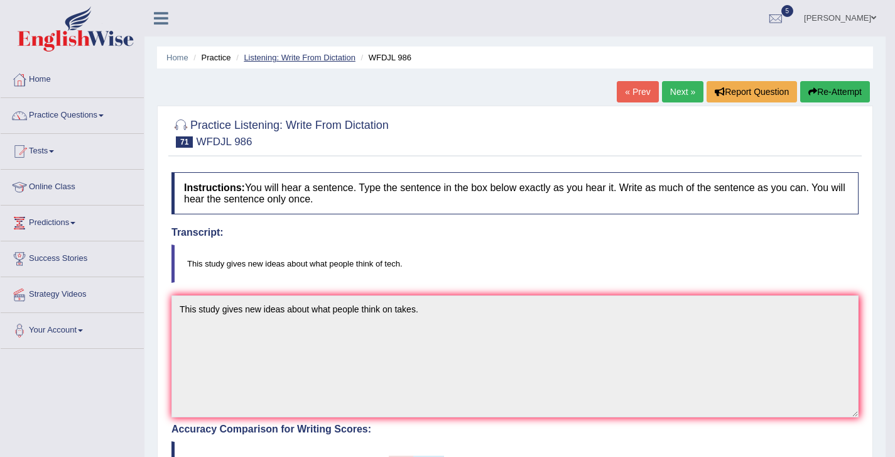
click at [334, 53] on link "Listening: Write From Dictation" at bounding box center [300, 57] width 112 height 9
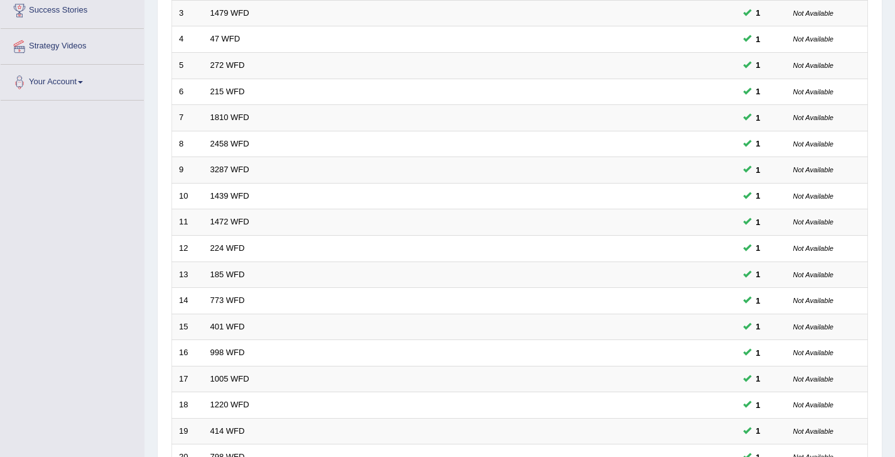
scroll to position [375, 0]
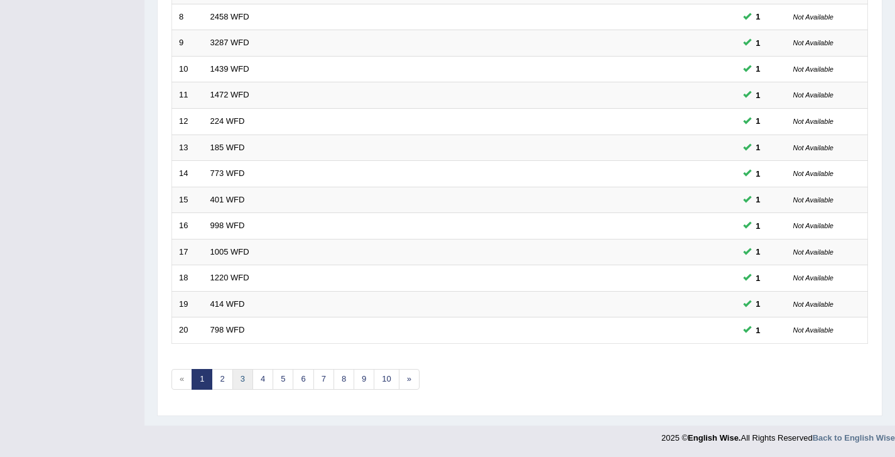
click at [239, 377] on link "3" at bounding box center [242, 379] width 21 height 21
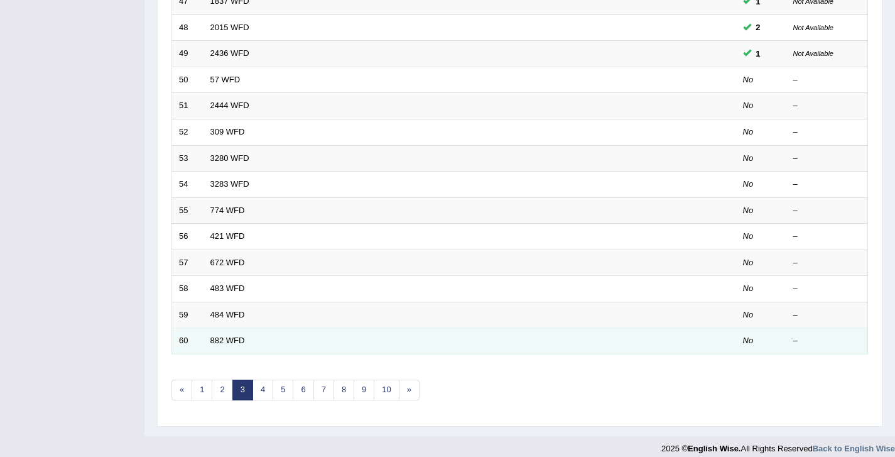
scroll to position [361, 0]
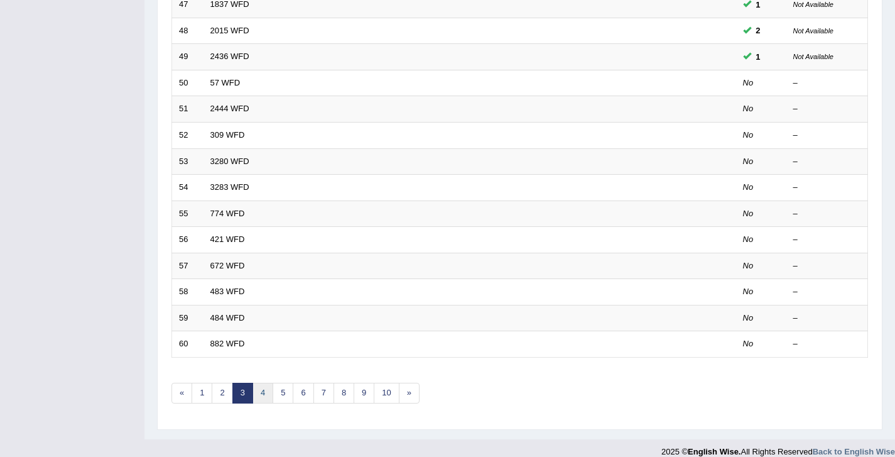
click at [267, 393] on link "4" at bounding box center [263, 393] width 21 height 21
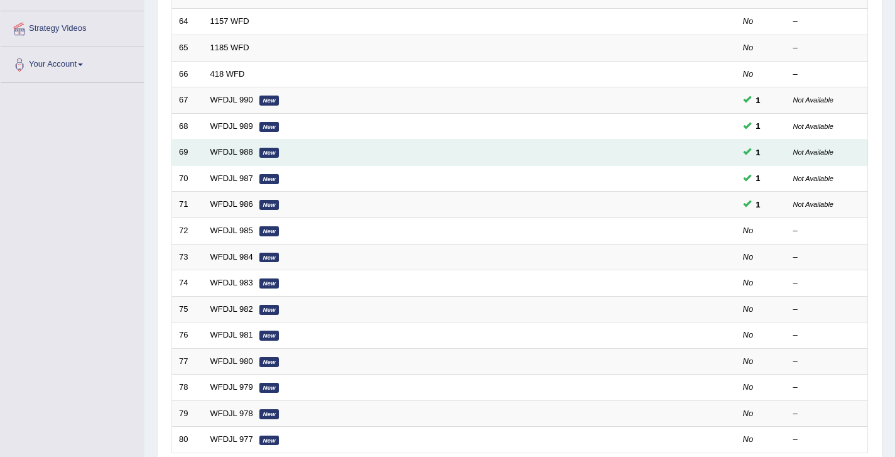
scroll to position [264, 0]
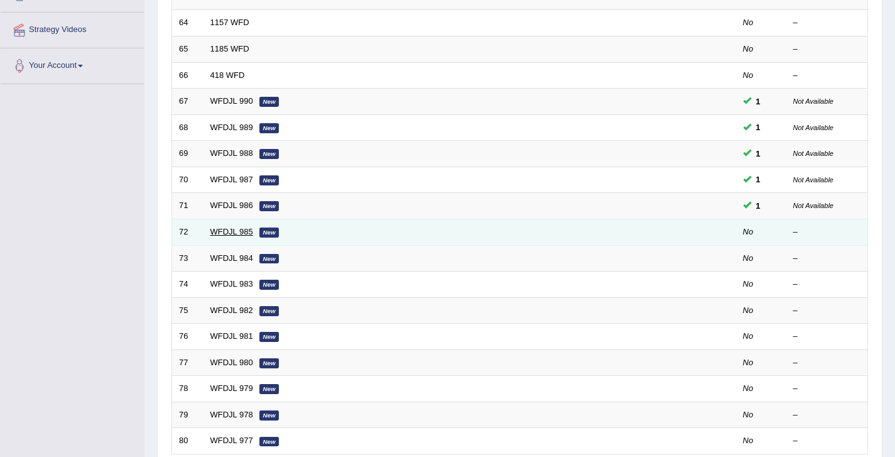
click at [241, 235] on link "WFDJL 985" at bounding box center [231, 231] width 43 height 9
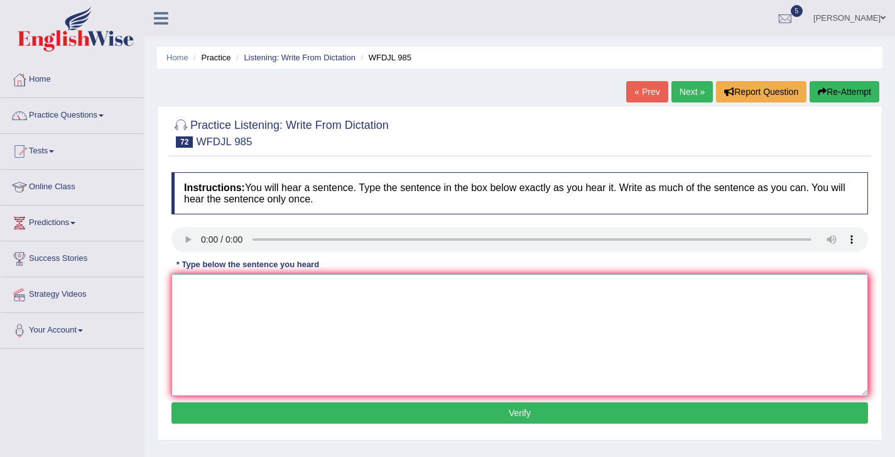
click at [192, 288] on textarea at bounding box center [519, 335] width 697 height 122
click at [189, 296] on textarea at bounding box center [519, 335] width 697 height 122
drag, startPoint x: 184, startPoint y: 290, endPoint x: 171, endPoint y: 291, distance: 12.6
click at [171, 291] on textarea "our classe give you the skills that you need later." at bounding box center [519, 335] width 697 height 122
type textarea "Our classe give you the skills that you need later."
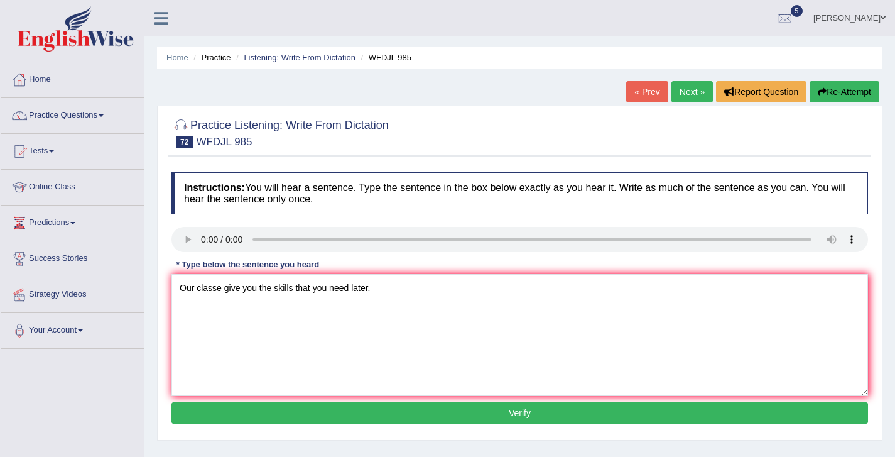
click at [526, 411] on button "Verify" at bounding box center [519, 412] width 697 height 21
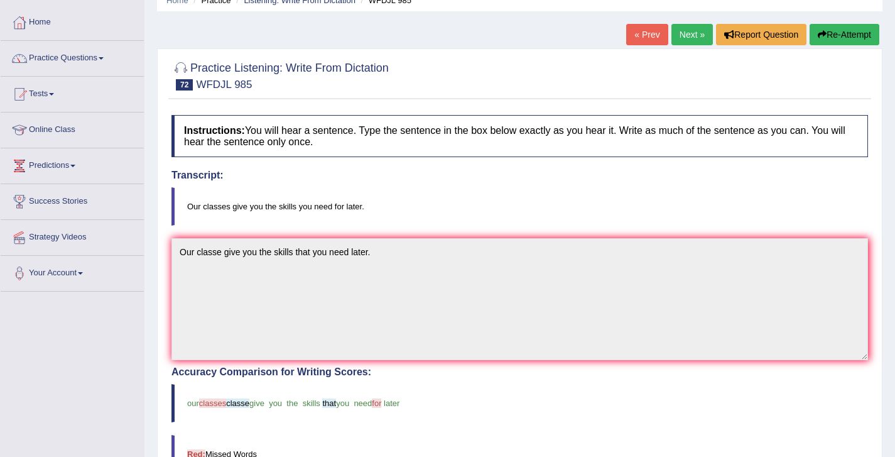
scroll to position [39, 0]
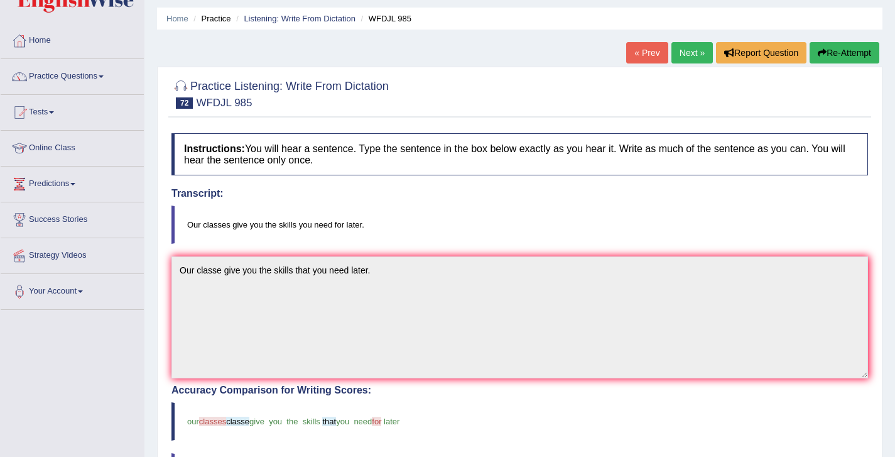
click at [692, 54] on link "Next »" at bounding box center [691, 52] width 41 height 21
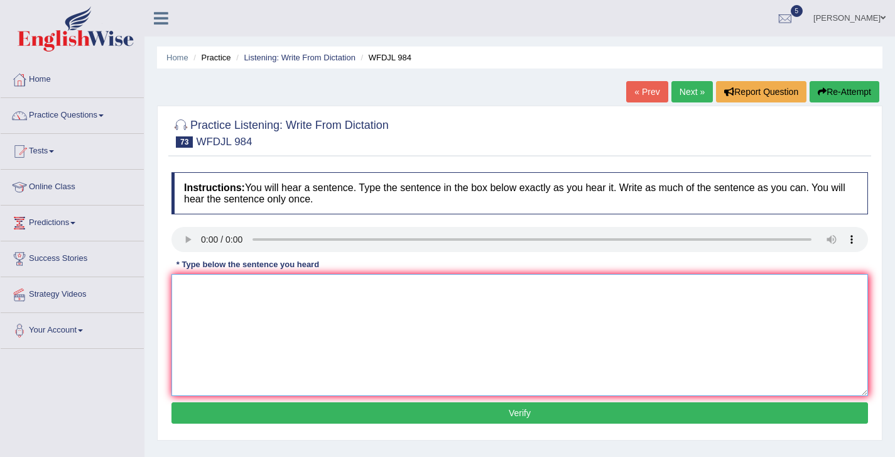
click at [212, 310] on textarea at bounding box center [519, 335] width 697 height 122
click at [180, 285] on textarea "the asseble decided to give more poert for local places" at bounding box center [519, 335] width 697 height 122
click at [215, 288] on textarea "They asseble decided to give more poert for local places" at bounding box center [519, 335] width 697 height 122
click at [335, 294] on textarea "They asseble decided to give more poert for local places" at bounding box center [519, 335] width 697 height 122
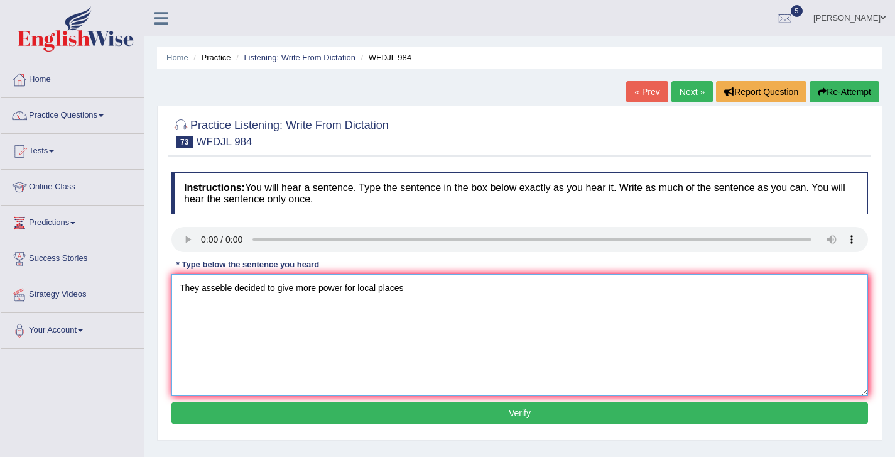
click at [413, 287] on textarea "They asseble decided to give more power for local places" at bounding box center [519, 335] width 697 height 122
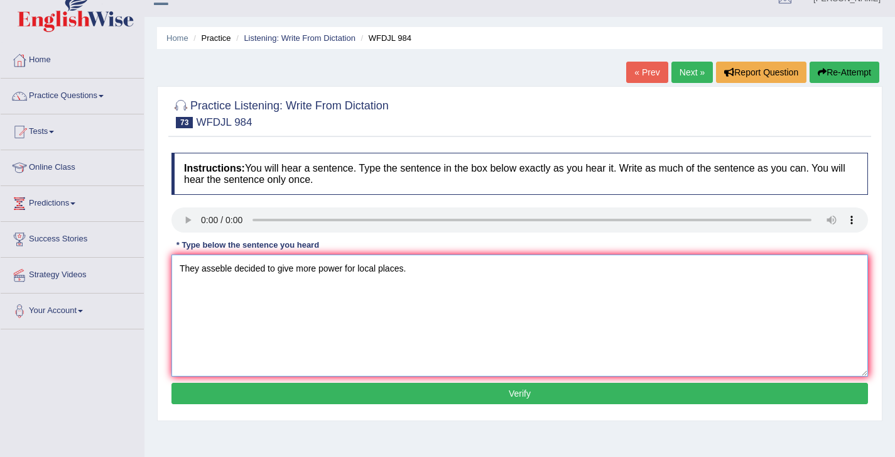
scroll to position [22, 0]
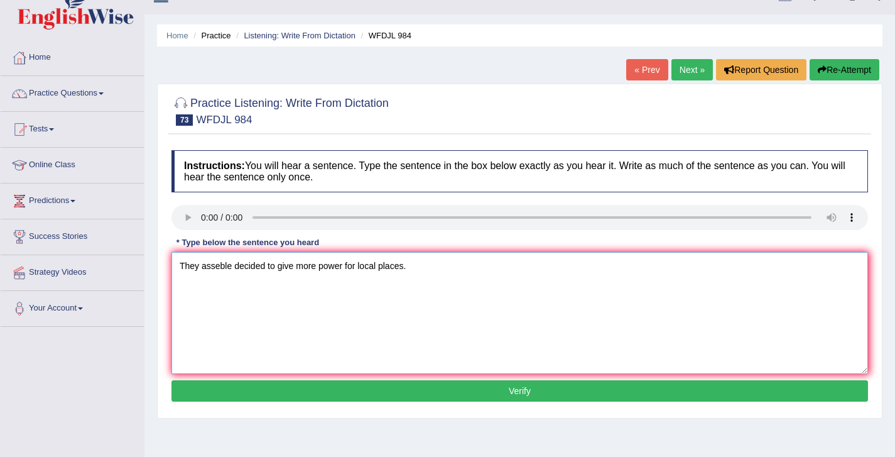
type textarea "They asseble decided to give more power for local places."
click at [491, 391] on button "Verify" at bounding box center [519, 390] width 697 height 21
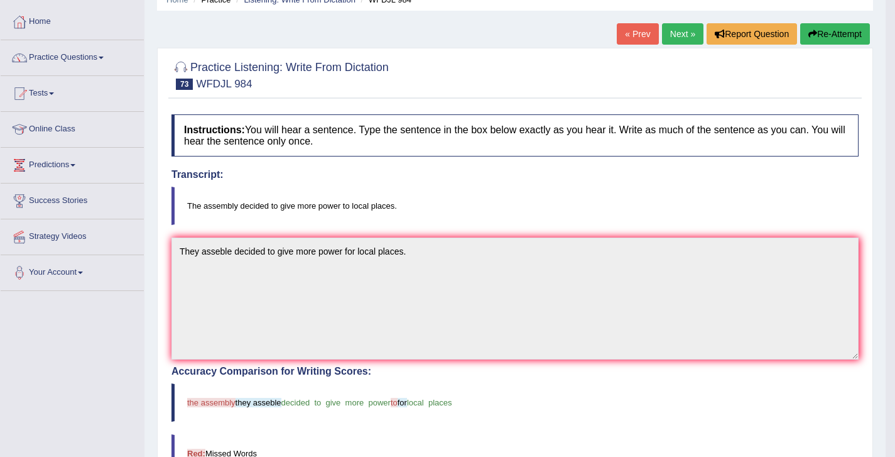
scroll to position [53, 0]
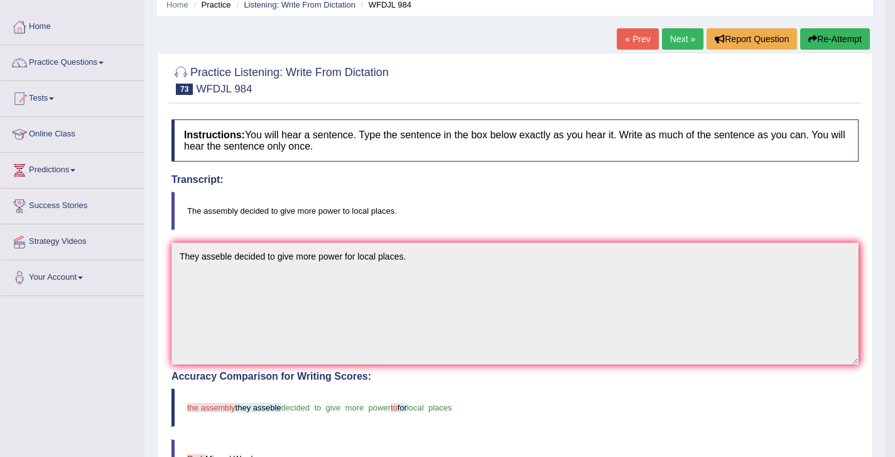
click at [668, 41] on link "Next »" at bounding box center [682, 38] width 41 height 21
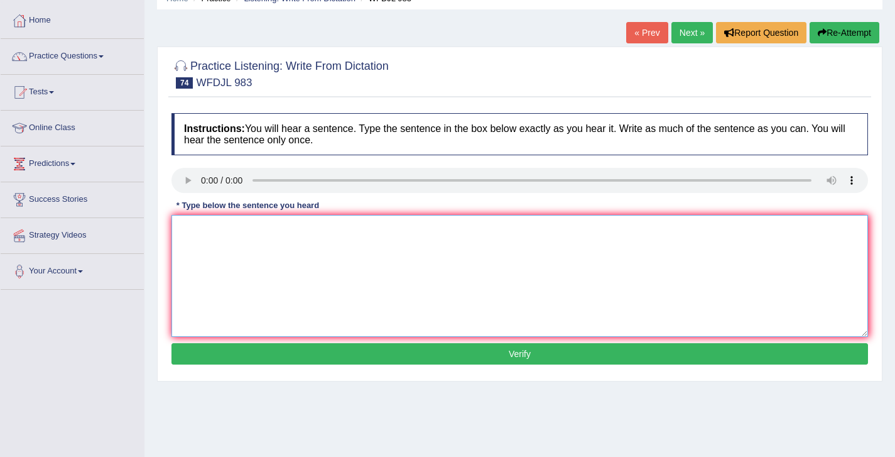
click at [207, 246] on textarea at bounding box center [519, 276] width 697 height 122
type textarea "p"
click at [184, 224] on textarea "bank are trying to make ma=ofrom mareket that are growen fast" at bounding box center [519, 276] width 697 height 122
click at [304, 229] on textarea "Banks are trying to make ma=ofrom mareket that are growen fast" at bounding box center [519, 276] width 697 height 122
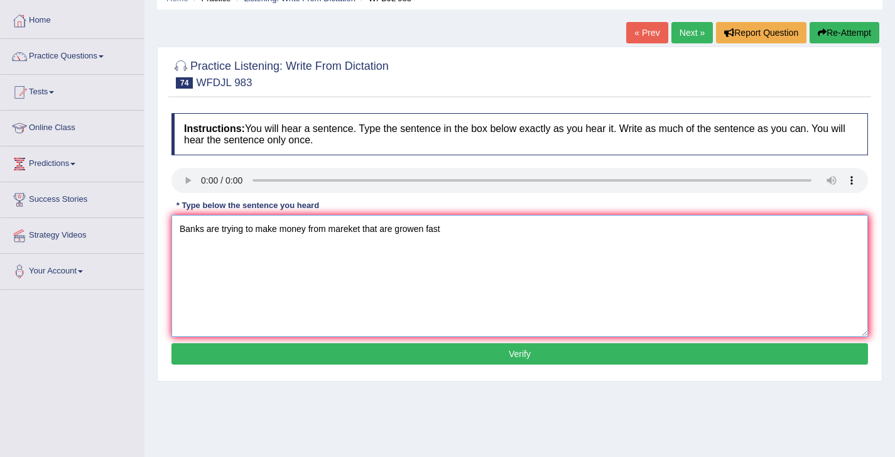
click at [348, 228] on textarea "Banks are trying to make money from mareket that are growen fast" at bounding box center [519, 276] width 697 height 122
click at [412, 225] on textarea "Banks are trying to make money from market that are growen fast" at bounding box center [519, 276] width 697 height 122
click at [447, 227] on textarea "Banks are trying to make money from market that are growen fast" at bounding box center [519, 276] width 697 height 122
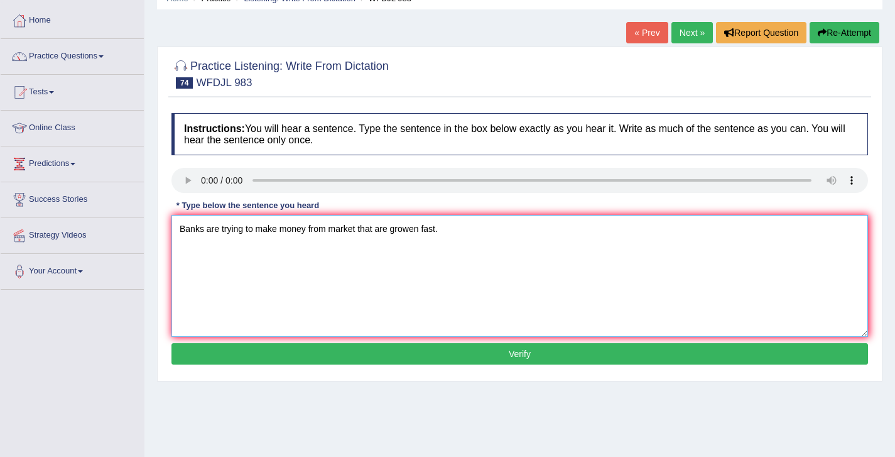
click at [279, 232] on textarea "Banks are trying to make money from market that are growen fast." at bounding box center [519, 276] width 697 height 122
click at [359, 231] on textarea "Banks are trying to make makes money from market that are growen fast." at bounding box center [519, 276] width 697 height 122
type textarea "Banks are trying to make makes money from the market that are growen fast."
click at [524, 350] on button "Verify" at bounding box center [519, 353] width 697 height 21
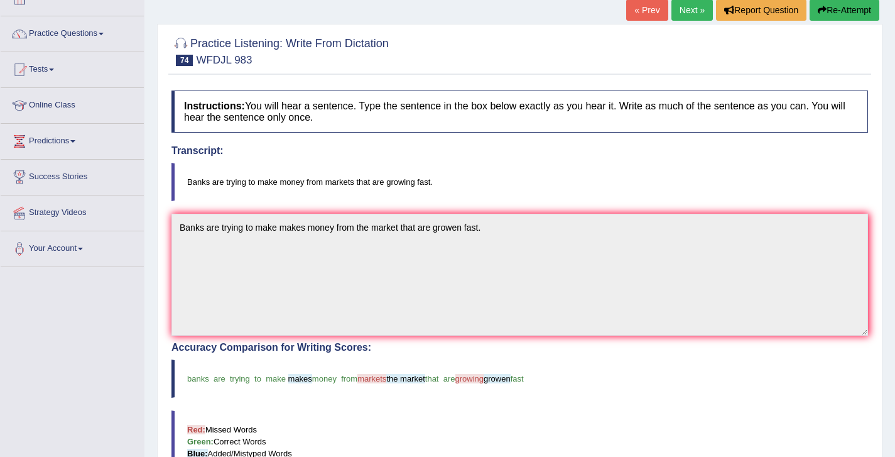
scroll to position [82, 0]
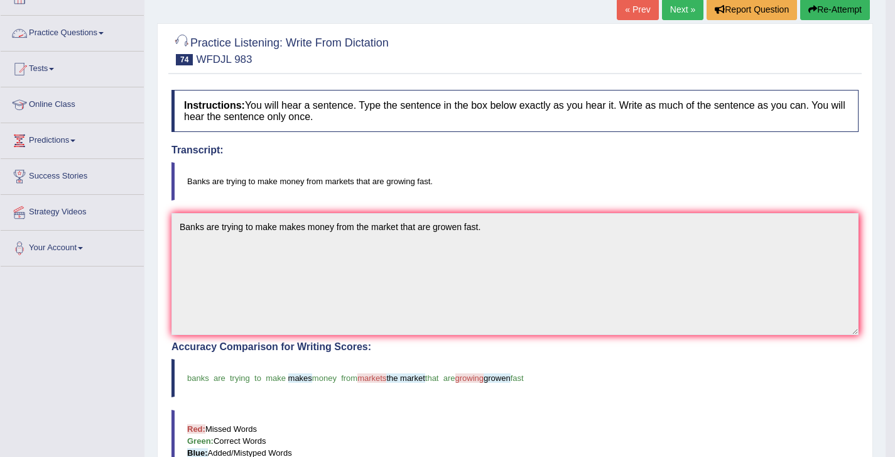
click at [80, 33] on link "Practice Questions" at bounding box center [72, 31] width 143 height 31
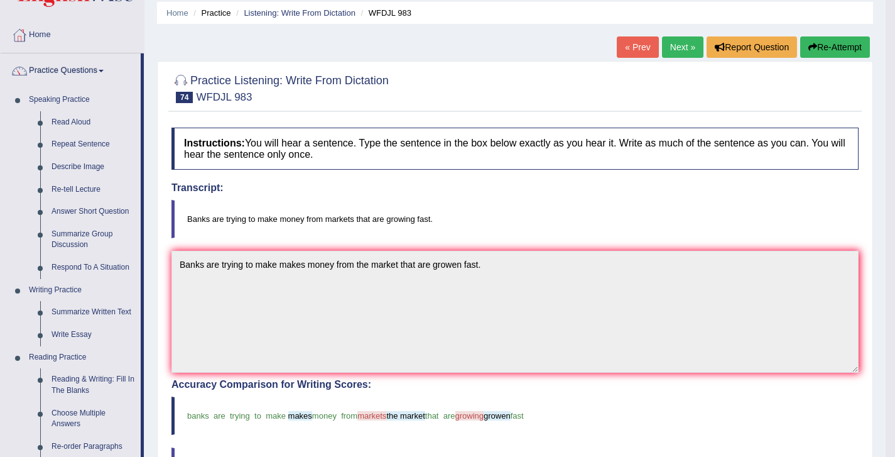
scroll to position [0, 0]
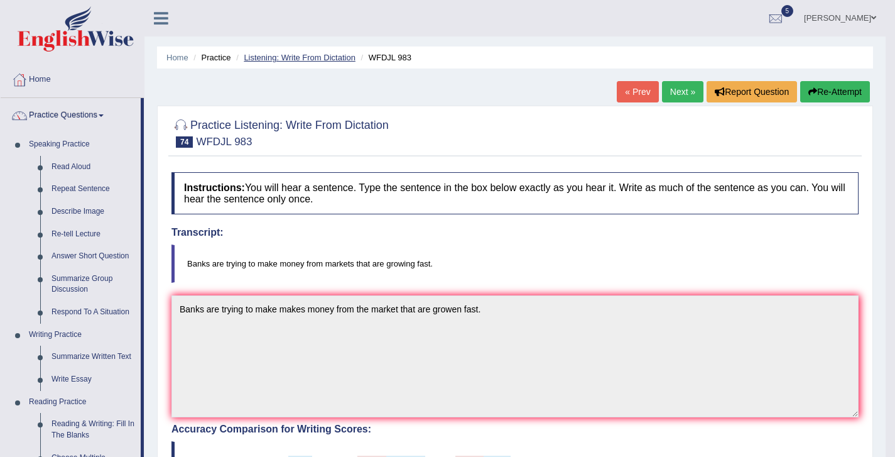
click at [355, 57] on link "Listening: Write From Dictation" at bounding box center [300, 57] width 112 height 9
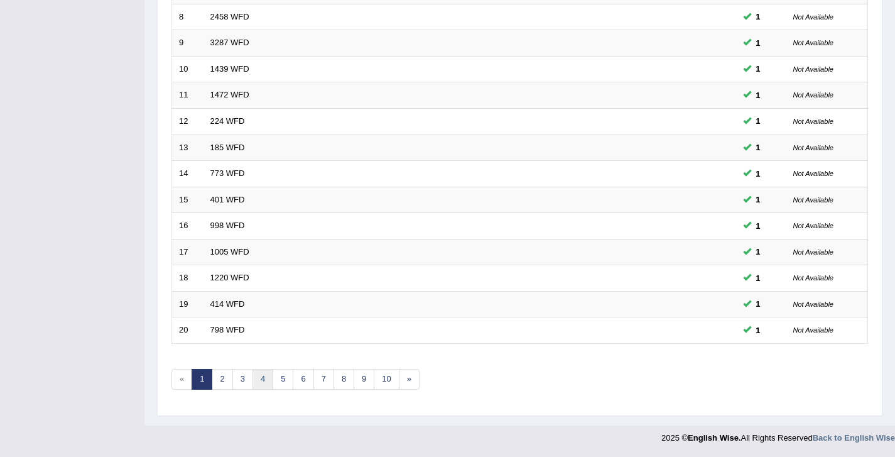
click at [261, 378] on link "4" at bounding box center [263, 379] width 21 height 21
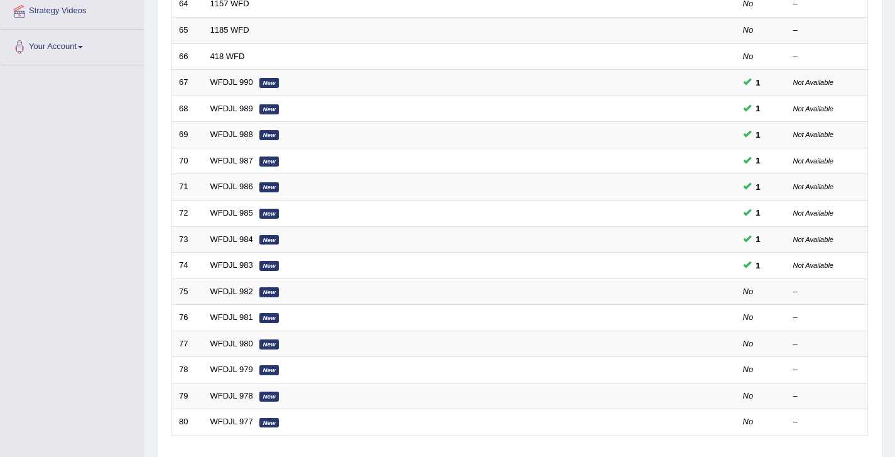
scroll to position [375, 0]
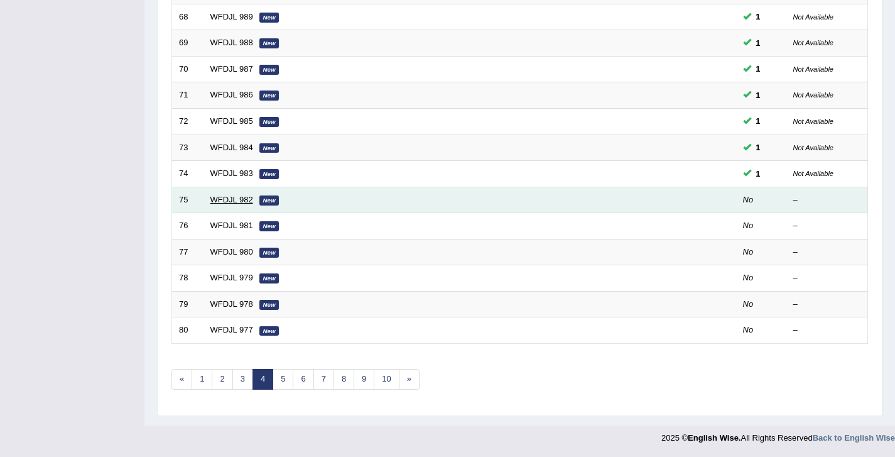
click at [247, 200] on link "WFDJL 982" at bounding box center [231, 199] width 43 height 9
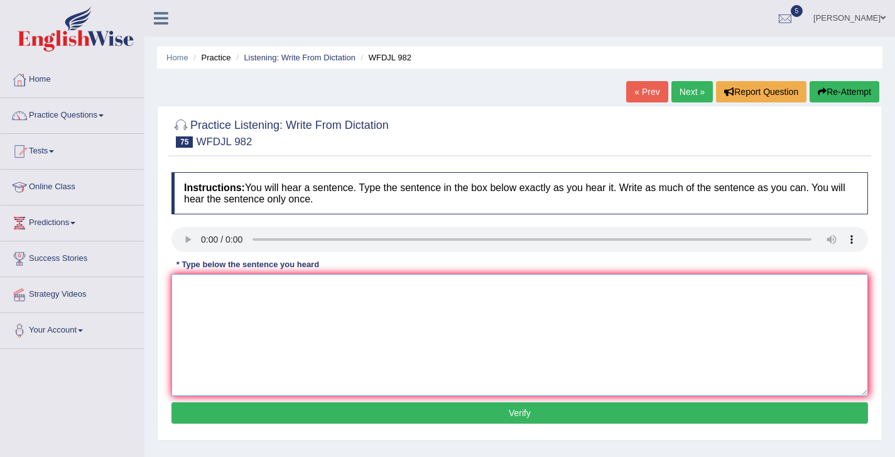
click at [224, 305] on textarea at bounding box center [519, 335] width 697 height 122
click at [186, 288] on textarea "good decin could make a good f=diifrence a shouldn;t be ignore" at bounding box center [519, 335] width 697 height 122
click at [210, 289] on textarea "Good decin could make a good f=diifrence a shouldn;t be ignore" at bounding box center [519, 335] width 697 height 122
click at [218, 285] on textarea "Good desien could make a good f=diifrence a shouldn;t be ignore" at bounding box center [519, 335] width 697 height 122
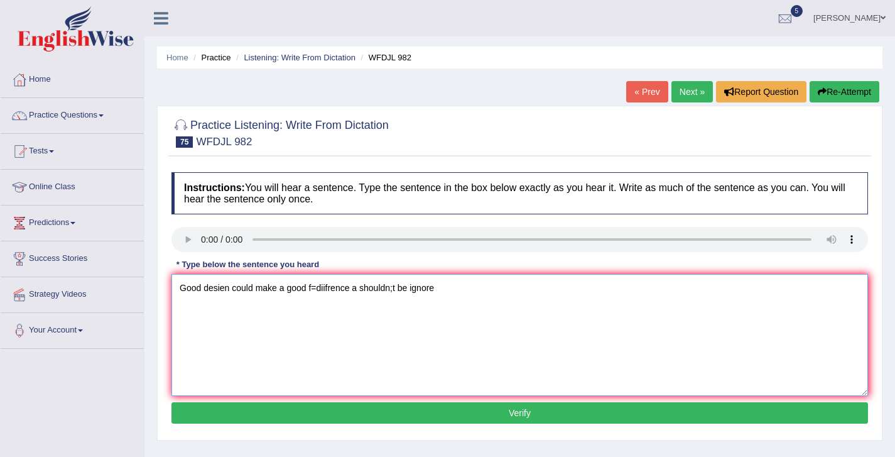
click at [218, 285] on textarea "Good desien could make a good f=diifrence a shouldn;t be ignore" at bounding box center [519, 335] width 697 height 122
click at [221, 290] on textarea "Good desgin could make a good f=diifrence a shouldn;t be ignore" at bounding box center [519, 335] width 697 height 122
drag, startPoint x: 312, startPoint y: 289, endPoint x: 350, endPoint y: 289, distance: 38.9
click at [350, 289] on textarea "Good design could make a good f=diifrence a shouldn;t be ignore" at bounding box center [519, 335] width 697 height 122
click at [312, 287] on textarea "Good design could make a good difference a shouldn;t be ignore" at bounding box center [519, 335] width 697 height 122
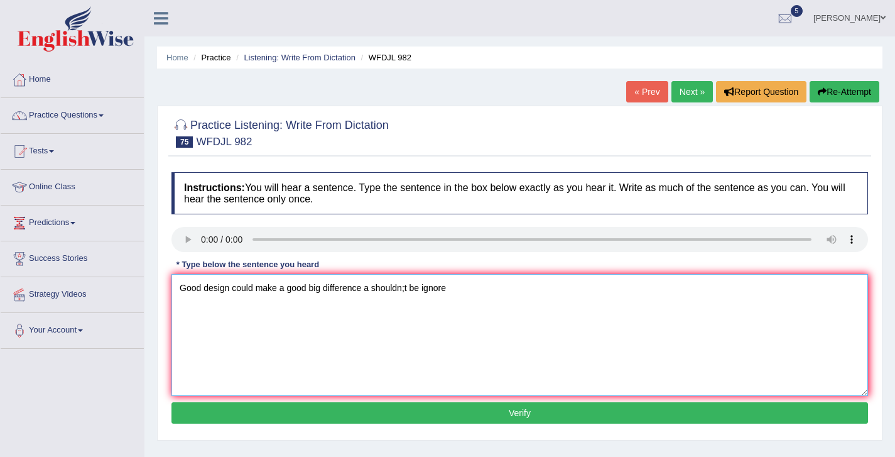
click at [372, 291] on textarea "Good design could make a good big difference a shouldn;t be ignore" at bounding box center [519, 335] width 697 height 122
click at [417, 288] on textarea "Good design could make a good big difference and shouldn;t be ignore" at bounding box center [519, 335] width 697 height 122
click at [407, 288] on textarea "Good design could make a good big difference and shouldn't be ignore" at bounding box center [519, 335] width 697 height 122
click at [462, 291] on textarea "Good design could make a good big difference and shouldn't be ignore" at bounding box center [519, 335] width 697 height 122
click at [422, 287] on textarea "Good design could make a good big difference and shouldn't be ignore ignored." at bounding box center [519, 335] width 697 height 122
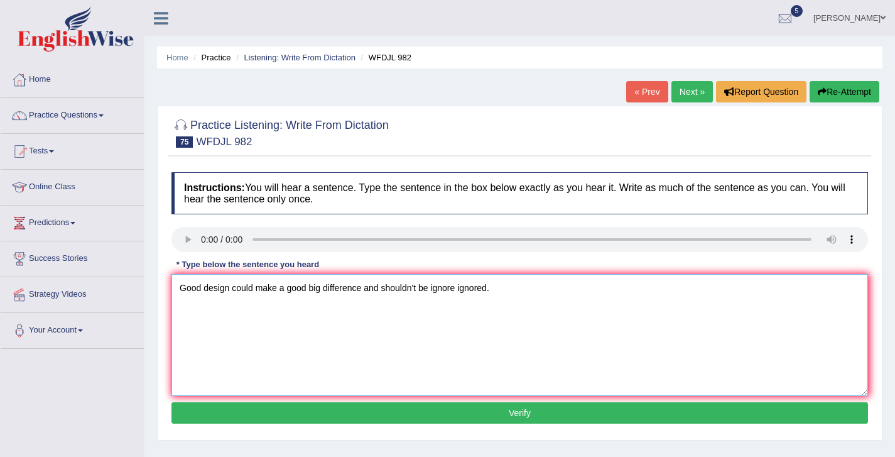
type textarea "Good design could make a good big difference and shouldn't be ignore ignored."
click at [525, 418] on button "Verify" at bounding box center [519, 412] width 697 height 21
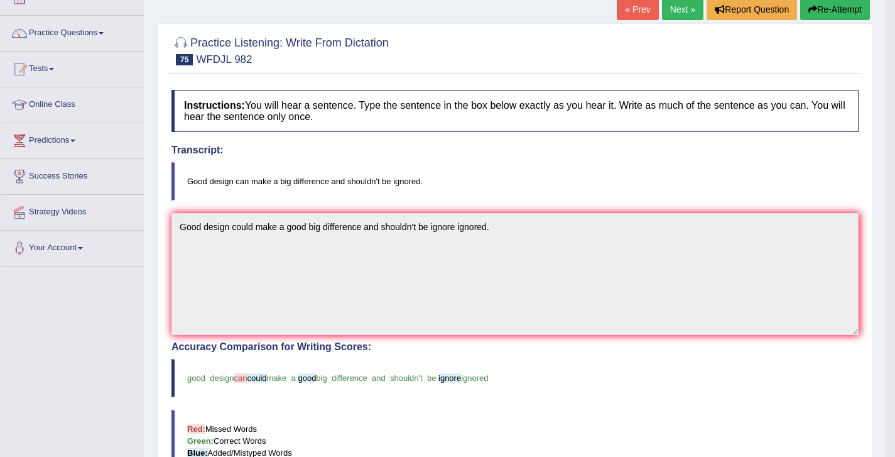
scroll to position [35, 0]
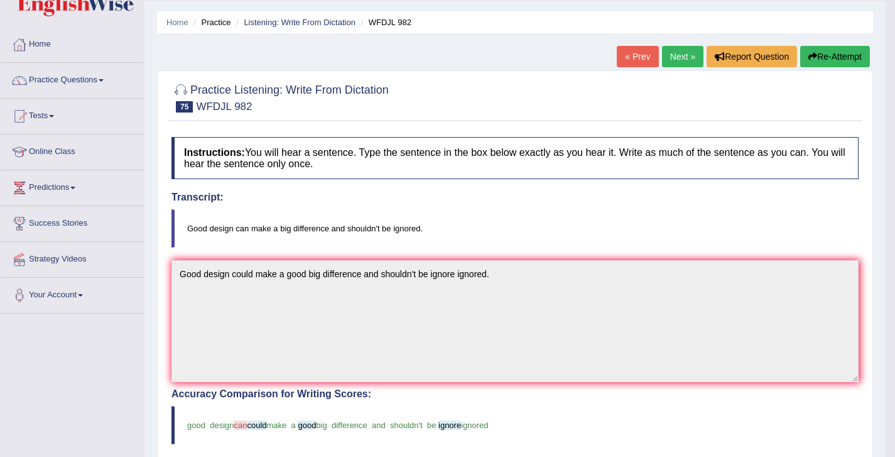
click at [663, 57] on link "Next »" at bounding box center [682, 56] width 41 height 21
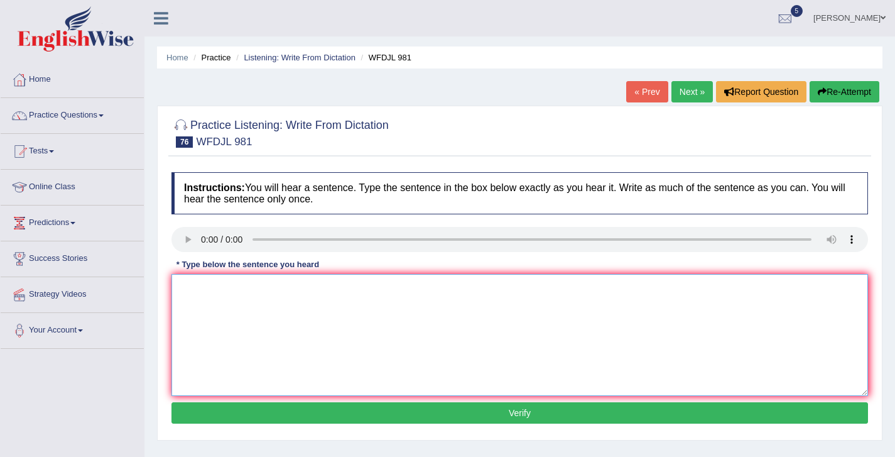
click at [247, 322] on textarea at bounding box center [519, 335] width 697 height 122
click at [183, 288] on textarea "trees in cities help deal with too much water." at bounding box center [519, 335] width 697 height 122
type textarea "Trees in cities help deal with too much water."
click at [506, 402] on button "Verify" at bounding box center [519, 412] width 697 height 21
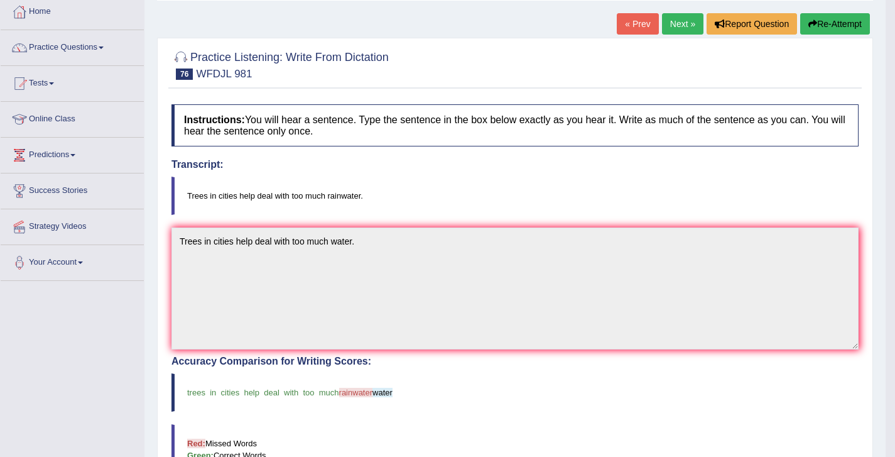
scroll to position [66, 0]
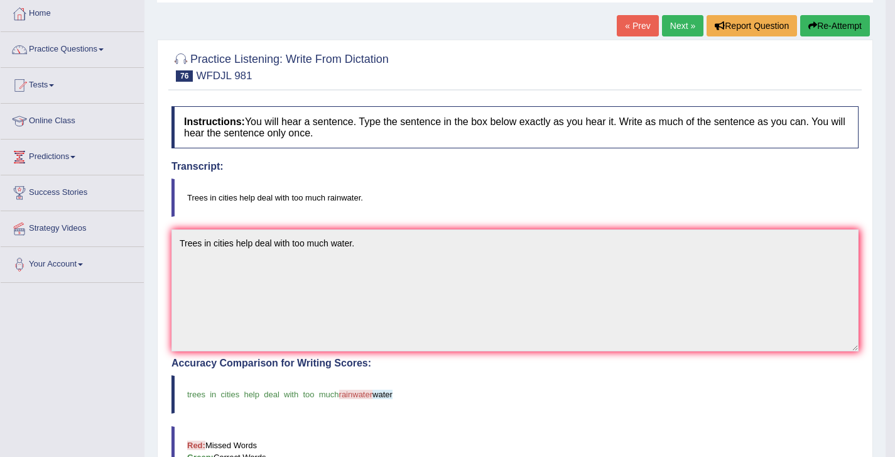
click at [666, 30] on link "Next »" at bounding box center [682, 25] width 41 height 21
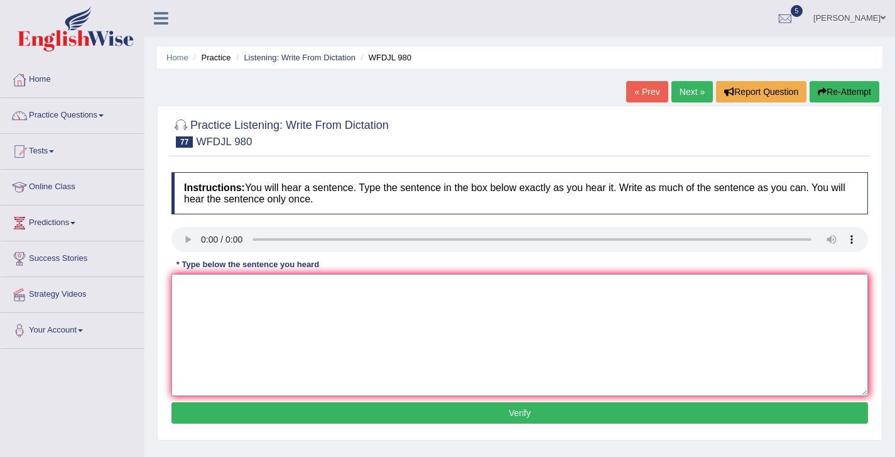
click at [200, 307] on textarea at bounding box center [519, 335] width 697 height 122
type textarea "h"
click at [185, 288] on textarea "the class teach you about number and how to use them well." at bounding box center [519, 335] width 697 height 122
click at [228, 285] on textarea "The class teach you about number and how to use them well." at bounding box center [519, 335] width 697 height 122
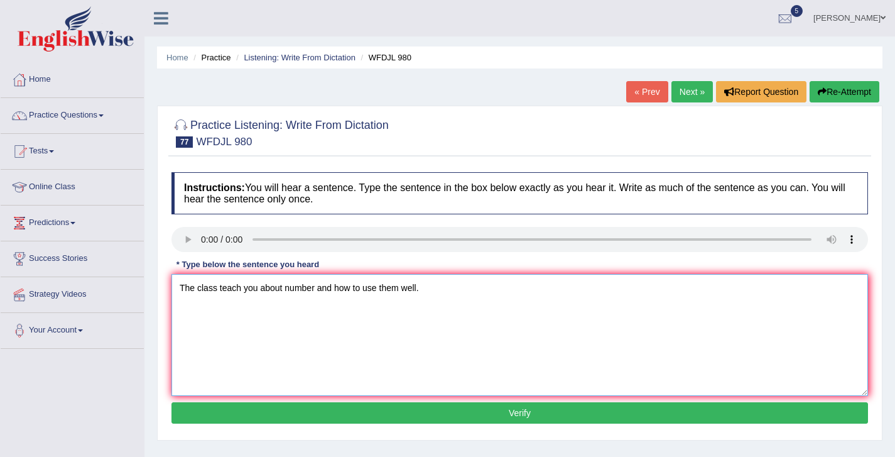
click at [317, 289] on textarea "The class teach you about number and how to use them well." at bounding box center [519, 335] width 697 height 122
type textarea "The class teach you about number numbers and how to use them well."
click at [494, 413] on button "Verify" at bounding box center [519, 412] width 697 height 21
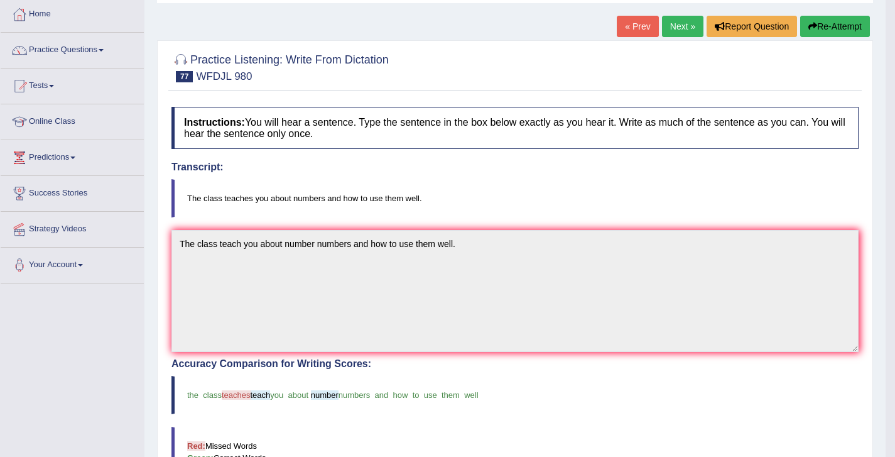
scroll to position [33, 0]
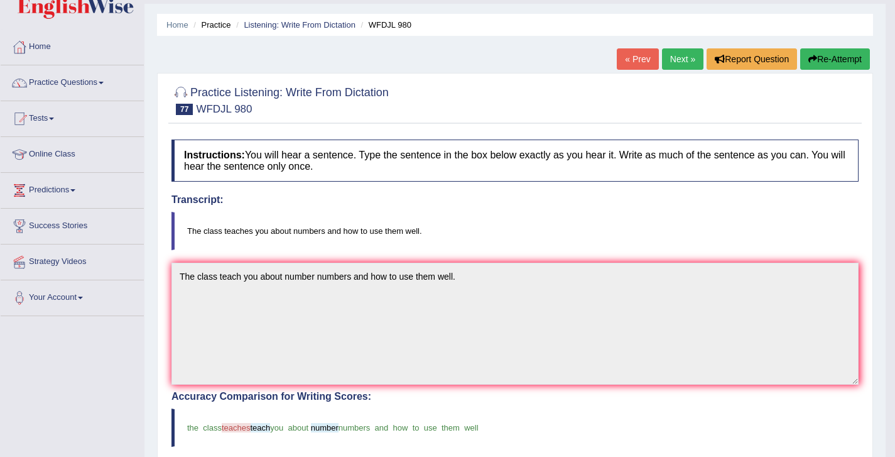
click at [673, 66] on link "Next »" at bounding box center [682, 58] width 41 height 21
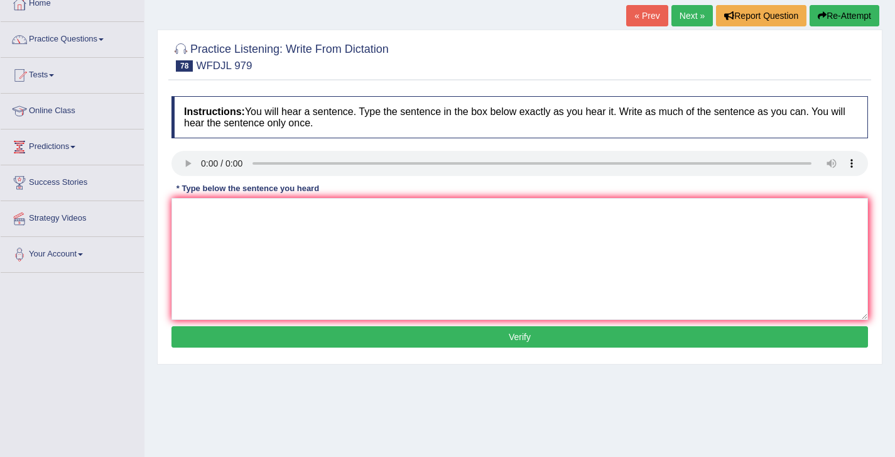
scroll to position [79, 0]
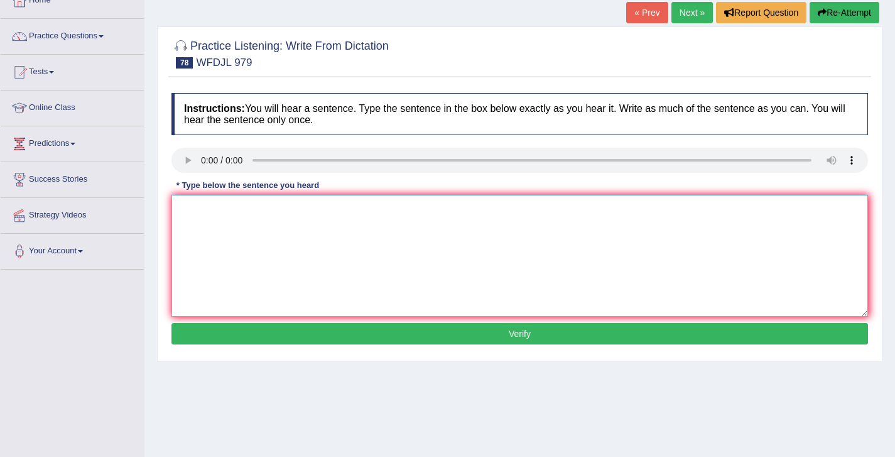
click at [215, 237] on textarea at bounding box center [519, 256] width 697 height 122
click at [186, 209] on textarea "we have manages o get some illmness to get them completely." at bounding box center [519, 256] width 697 height 122
click at [241, 204] on textarea "We have manages o get some illmness to get them completely." at bounding box center [519, 256] width 697 height 122
click at [317, 212] on textarea "We have managed to get some illmness to get them completely." at bounding box center [519, 256] width 697 height 122
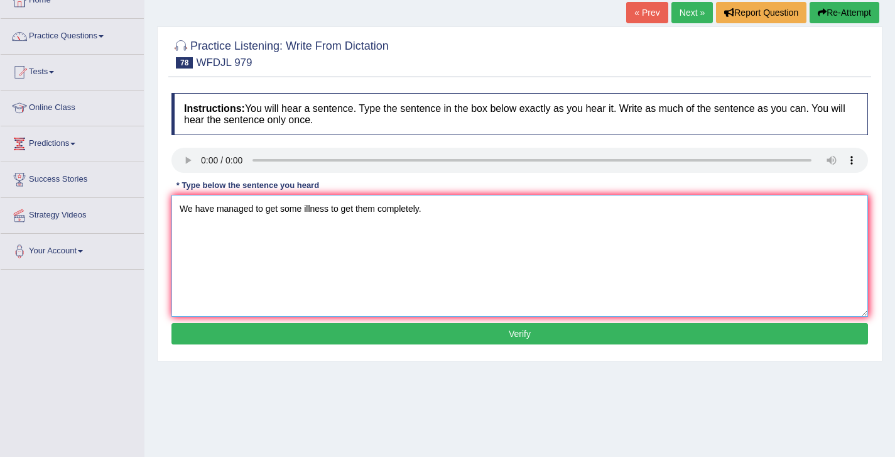
click at [319, 207] on textarea "We have managed to get some illness to get them completely." at bounding box center [519, 256] width 697 height 122
click at [314, 212] on textarea "We have managed to get some illenesse to get them completely." at bounding box center [519, 256] width 697 height 122
type textarea "We have managed to get some illenesse to get them completely."
click at [480, 332] on button "Verify" at bounding box center [519, 333] width 697 height 21
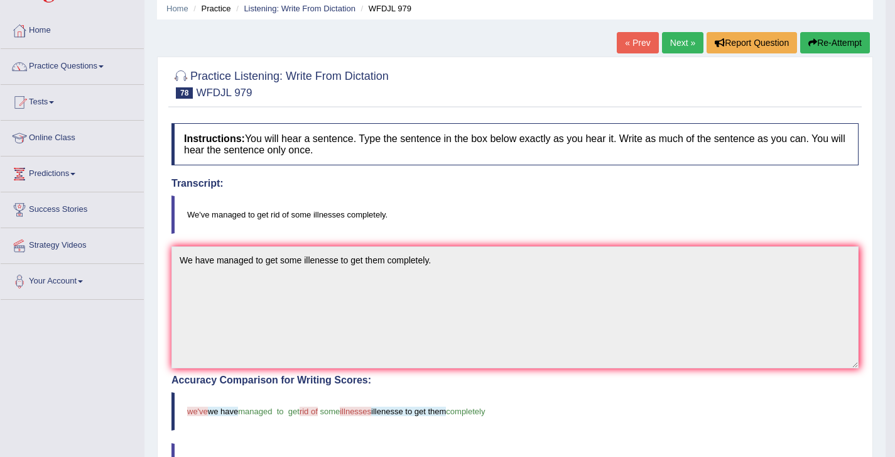
scroll to position [44, 0]
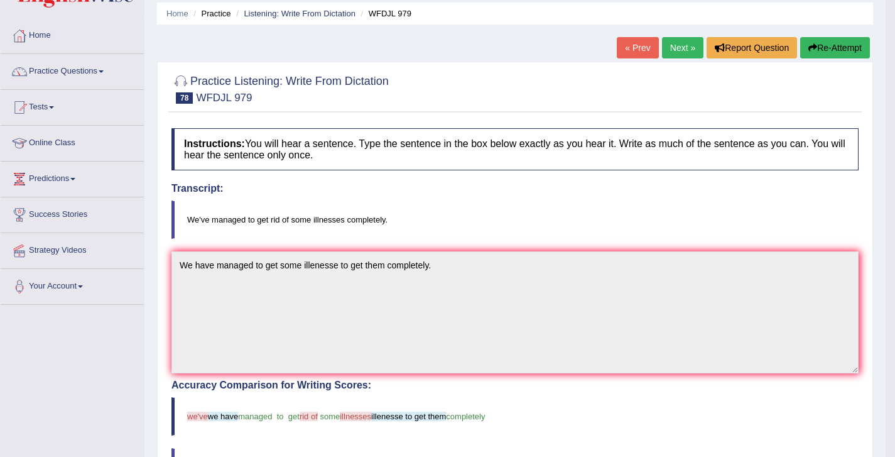
click at [665, 48] on link "Next »" at bounding box center [682, 47] width 41 height 21
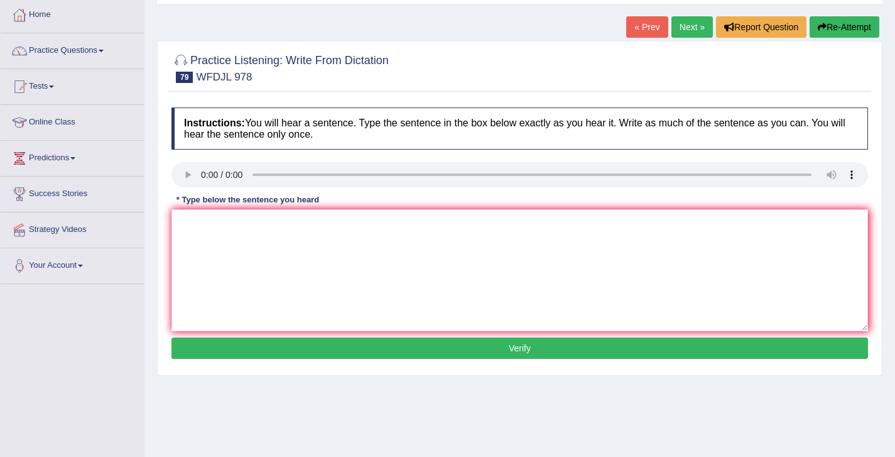
scroll to position [66, 0]
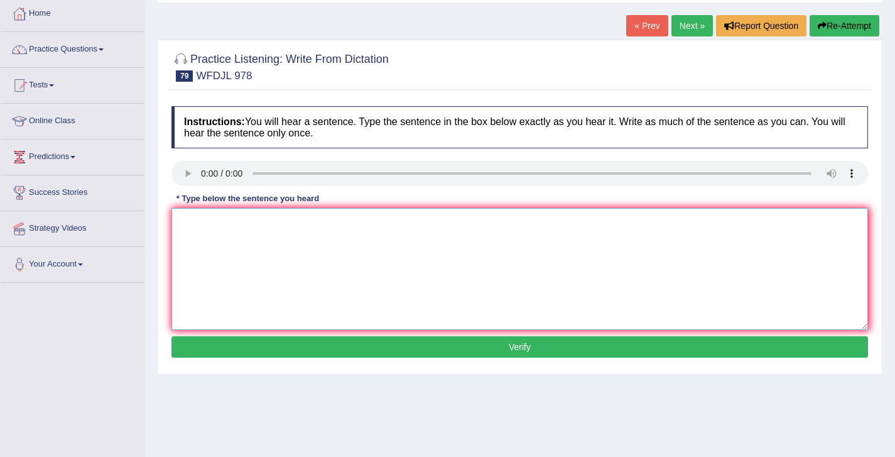
click at [292, 272] on textarea at bounding box center [519, 269] width 697 height 122
click at [184, 235] on textarea at bounding box center [519, 269] width 697 height 122
click at [303, 224] on textarea "healt expert recomneded" at bounding box center [519, 269] width 697 height 122
click at [182, 219] on textarea "healt expert recomneded consumeing fish for its nutrition benifiets." at bounding box center [519, 269] width 697 height 122
click at [203, 221] on textarea "Healt expert recomneded consumeing fish for its nutrition benifiets." at bounding box center [519, 269] width 697 height 122
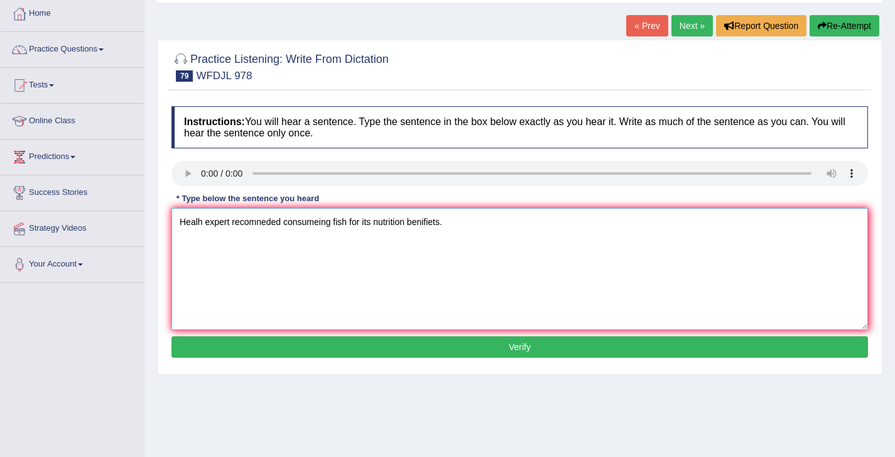
click at [224, 225] on textarea "Healh expert recomneded consumeing fish for its nutrition benifiets." at bounding box center [519, 269] width 697 height 122
click at [252, 223] on textarea "Healh expert recomneded consumeing fish for its nutrition benifiets." at bounding box center [519, 269] width 697 height 122
click at [313, 220] on textarea "Healh expert recomended consumeing fish for its nutrition benifiets." at bounding box center [519, 269] width 697 height 122
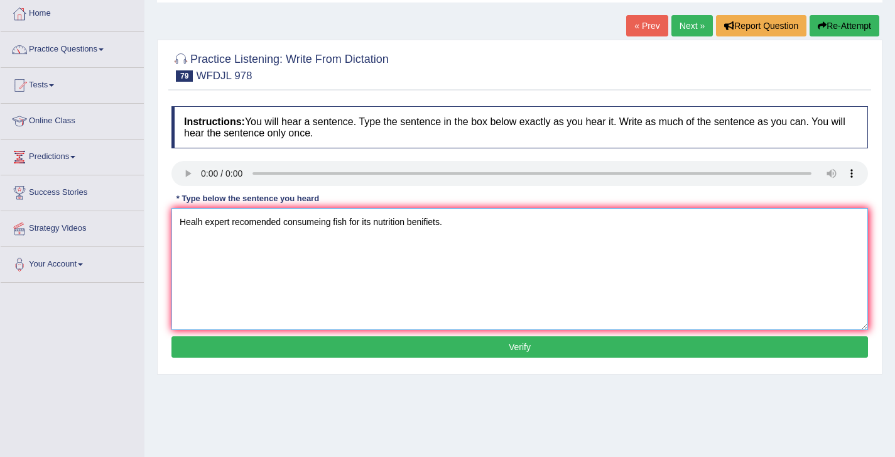
click at [313, 220] on textarea "Healh expert recomended consumeing fish for its nutrition benifiets." at bounding box center [519, 269] width 697 height 122
click at [310, 221] on textarea "Healh expert recomended consuming fish for its nutrition benifiets." at bounding box center [519, 269] width 697 height 122
click at [370, 222] on textarea "Healh expert recomended consueming fish for its nutrition benifiets." at bounding box center [519, 269] width 697 height 122
type textarea "Healh expert recomended consueming fish for it's nutrition benifiets."
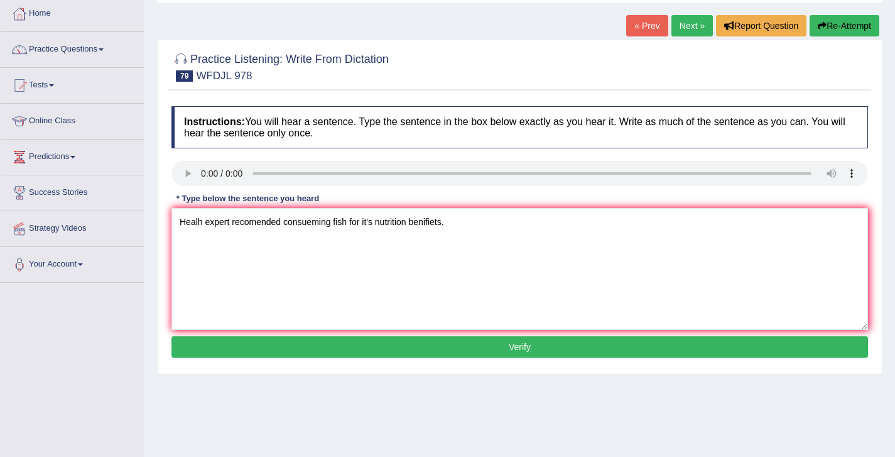
click at [504, 354] on button "Verify" at bounding box center [519, 346] width 697 height 21
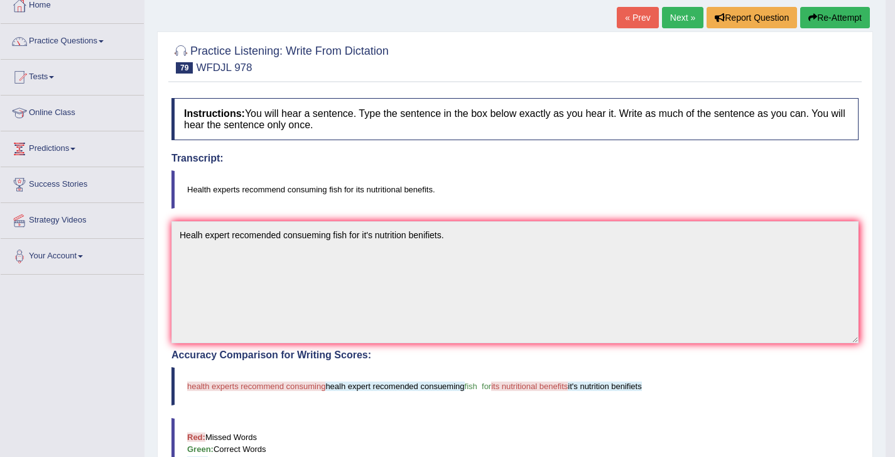
scroll to position [54, 0]
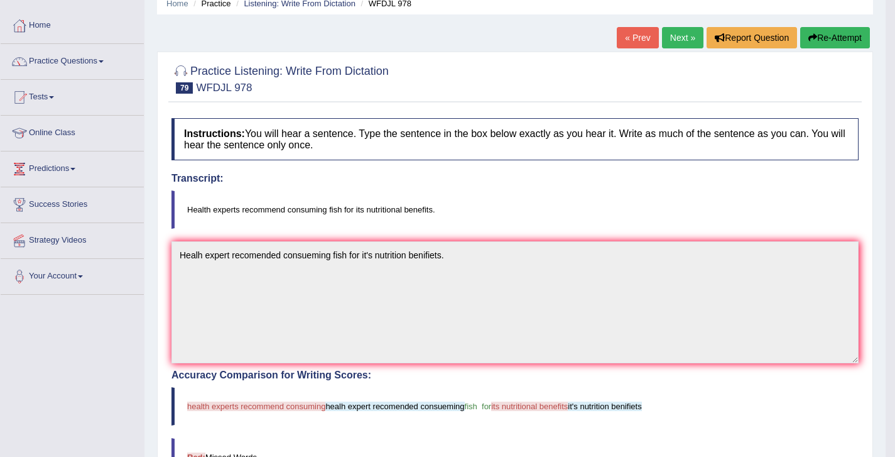
click at [666, 38] on link "Next »" at bounding box center [682, 37] width 41 height 21
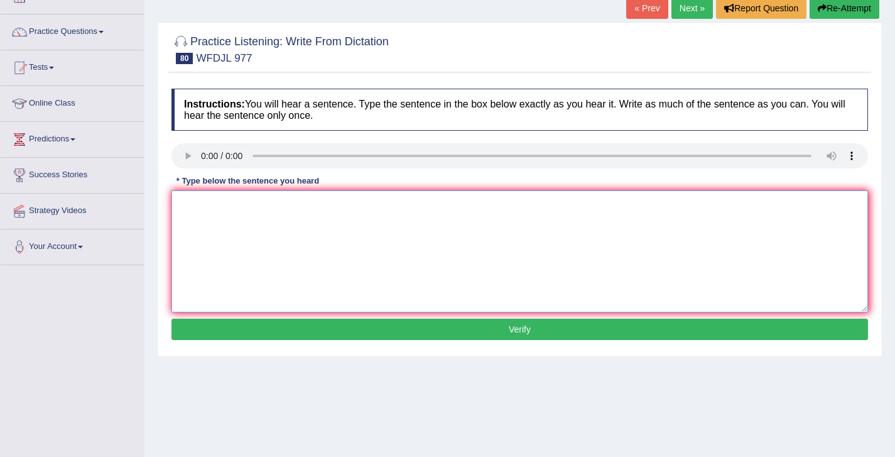
click at [214, 210] on textarea at bounding box center [519, 251] width 697 height 122
click at [186, 208] on textarea "theire are many wsays to mange you bussiness well." at bounding box center [519, 251] width 697 height 122
click at [249, 210] on textarea "Their are many wsays to mange you bussiness well." at bounding box center [519, 251] width 697 height 122
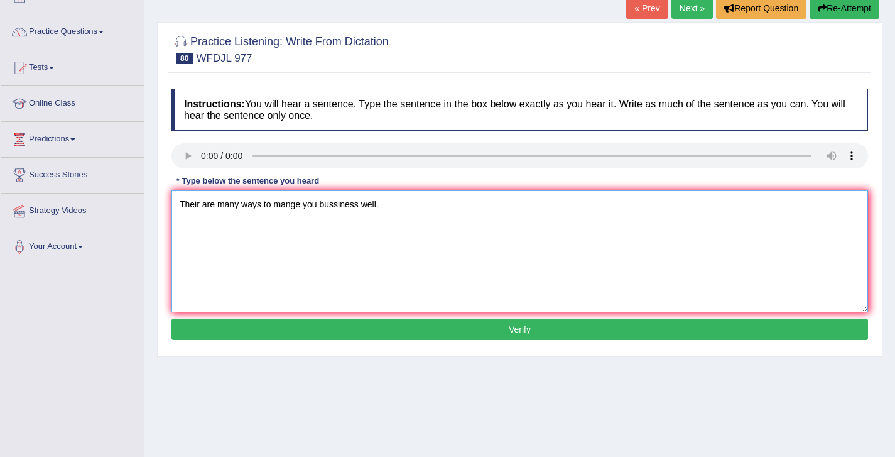
click at [286, 214] on textarea "Their are many ways to mange you bussiness well." at bounding box center [519, 251] width 697 height 122
click at [285, 202] on textarea "Their are many ways to mange you bussiness well." at bounding box center [519, 251] width 697 height 122
click at [321, 204] on textarea "Their are many ways to manage you bussiness well." at bounding box center [519, 251] width 697 height 122
click at [342, 206] on textarea "Their are many ways to manage your bussiness well." at bounding box center [519, 251] width 697 height 122
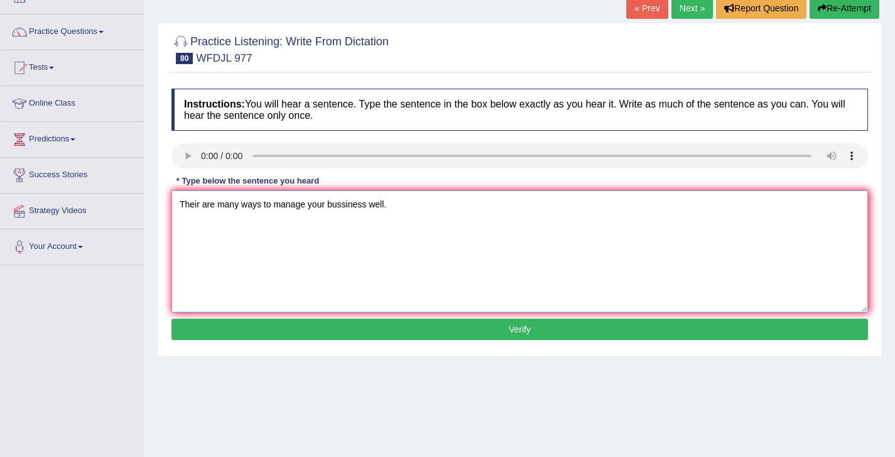
click at [342, 206] on textarea "Their are many ways to manage your bussiness well." at bounding box center [519, 251] width 697 height 122
type textarea "Their are many ways to manage your business well."
click at [497, 334] on button "Verify" at bounding box center [519, 328] width 697 height 21
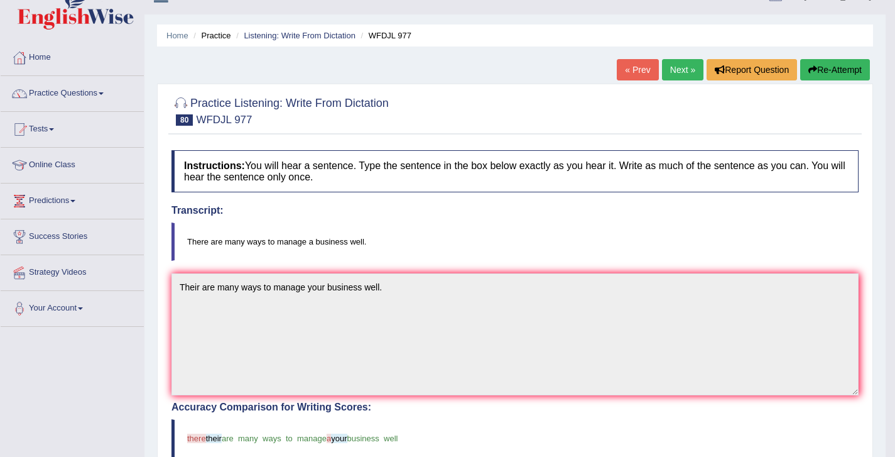
scroll to position [14, 0]
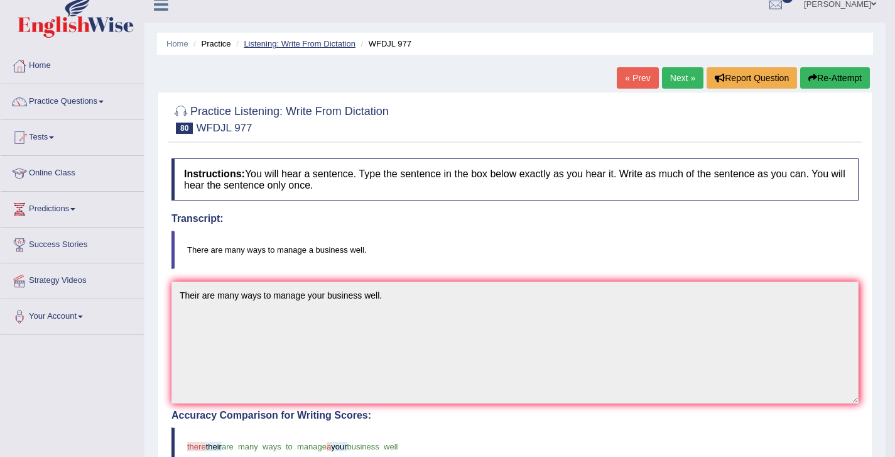
click at [334, 45] on link "Listening: Write From Dictation" at bounding box center [300, 43] width 112 height 9
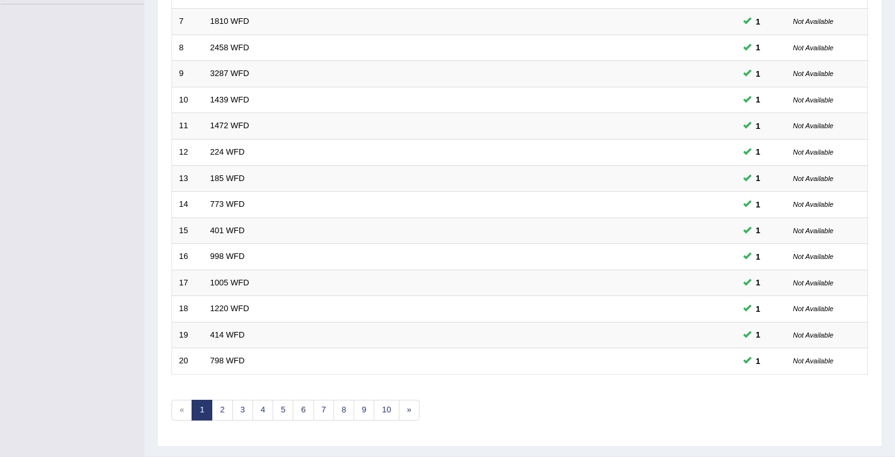
scroll to position [375, 0]
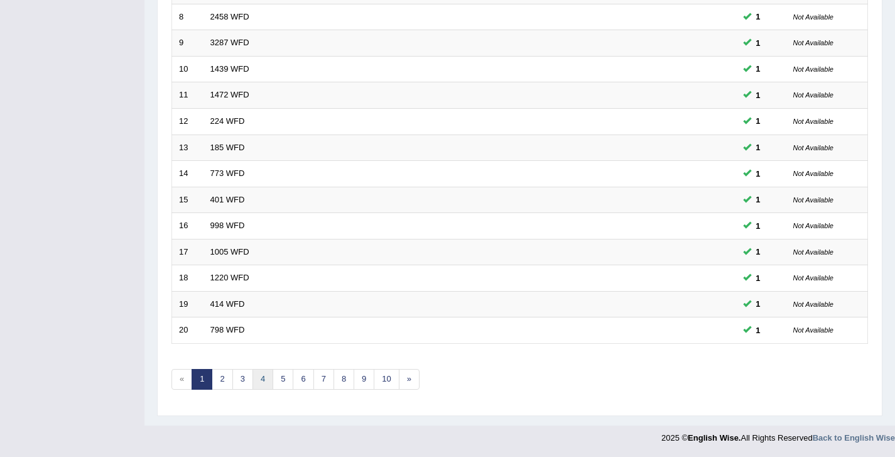
click at [267, 376] on link "4" at bounding box center [263, 379] width 21 height 21
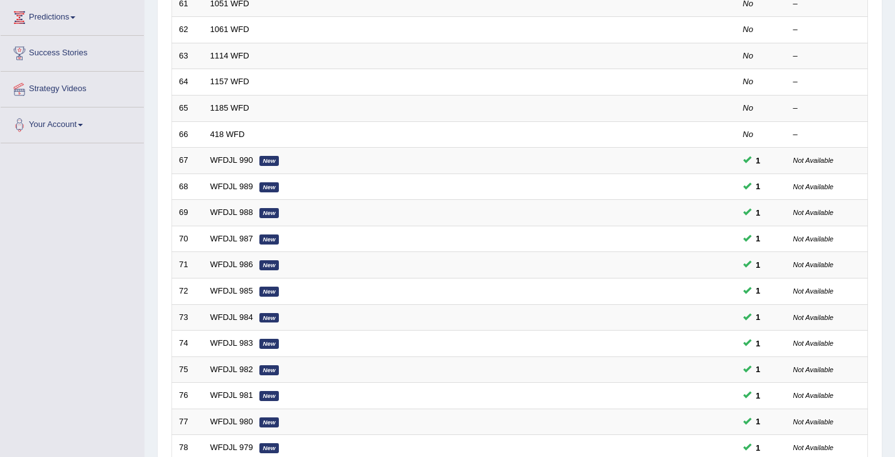
scroll to position [375, 0]
